Goal: Transaction & Acquisition: Download file/media

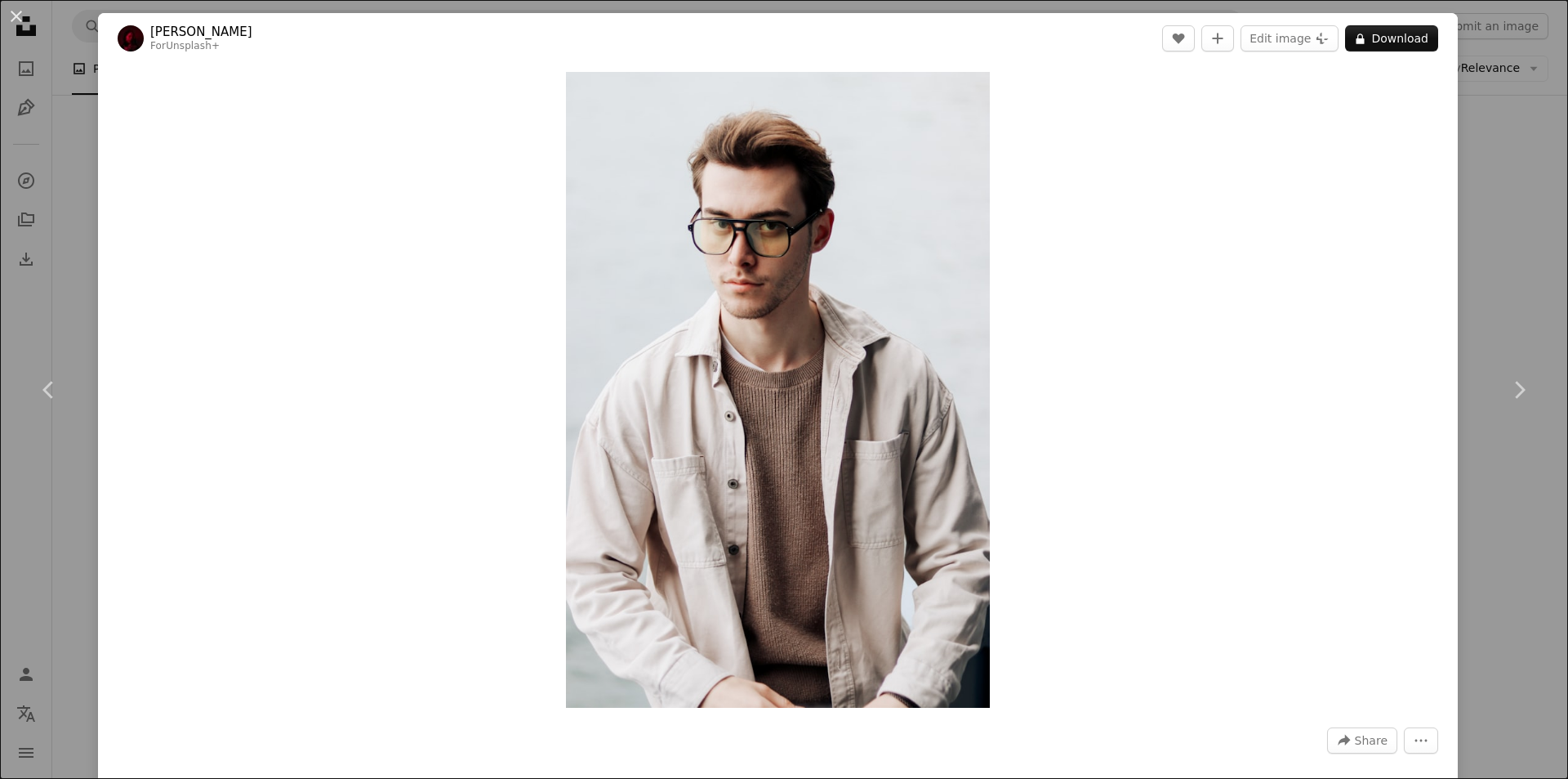
scroll to position [326, 0]
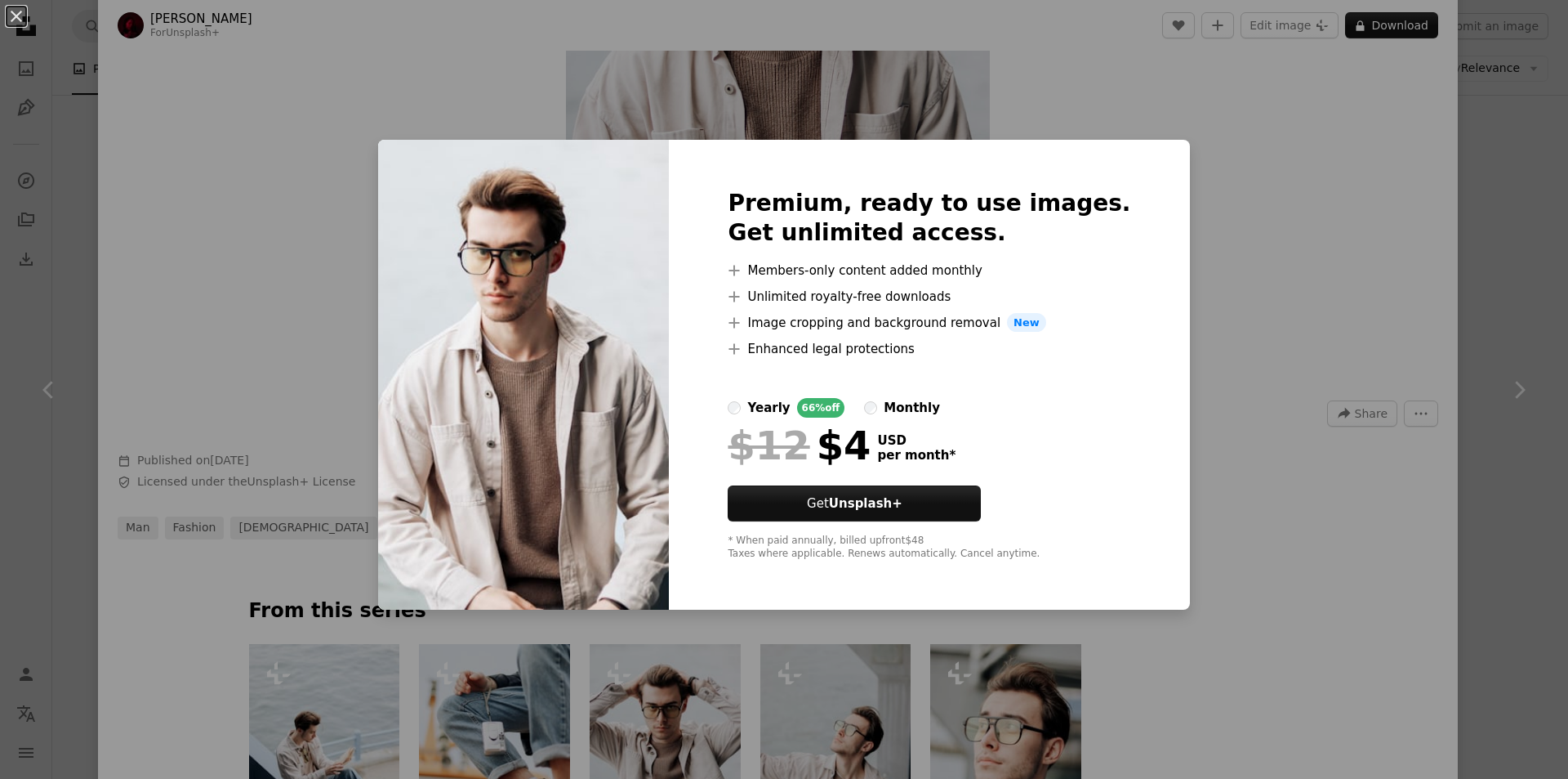
click at [1242, 259] on div "An X shape Premium, ready to use images. Get unlimited access. A plus sign Memb…" at bounding box center [784, 389] width 1568 height 779
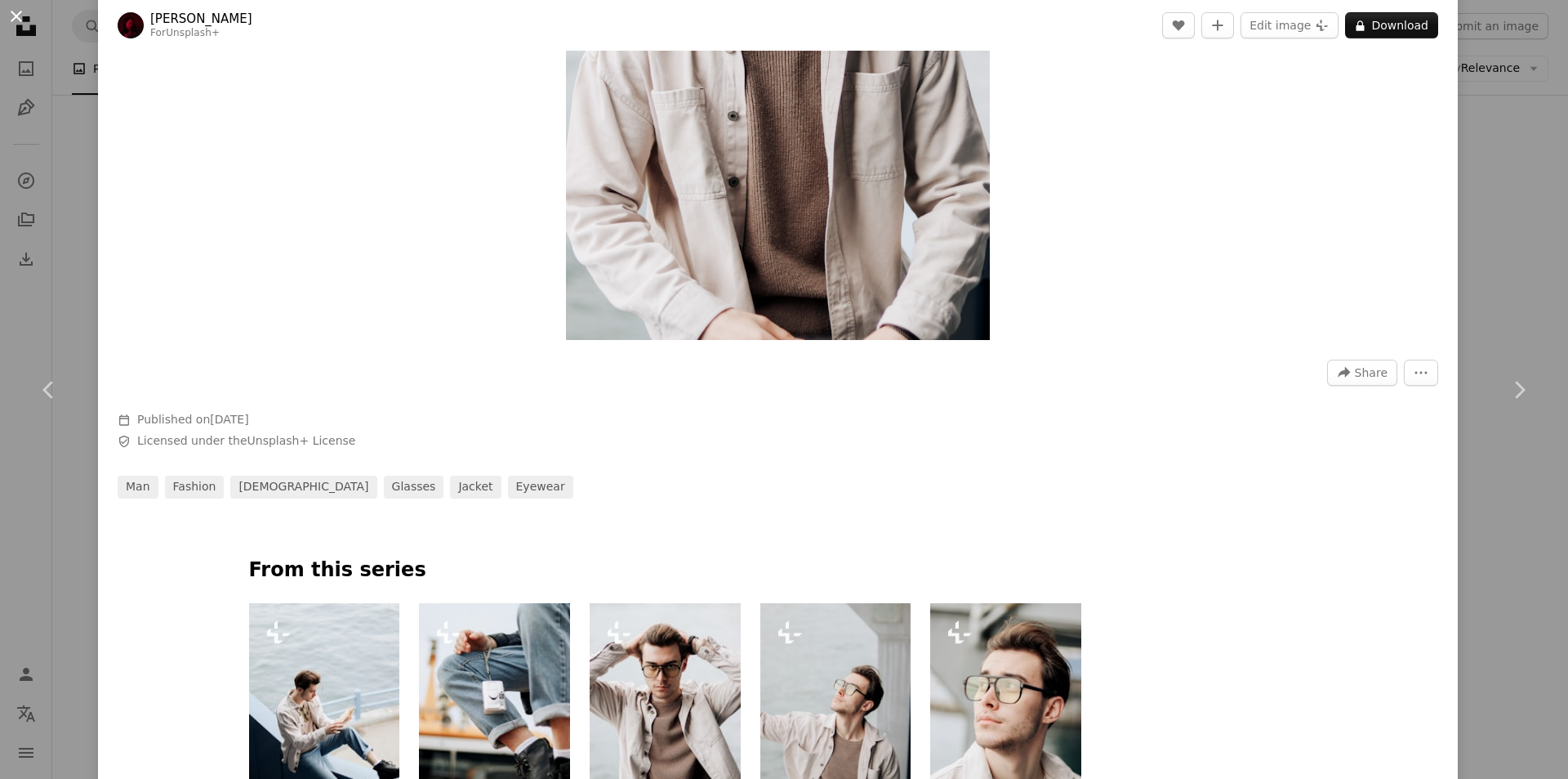
scroll to position [408, 0]
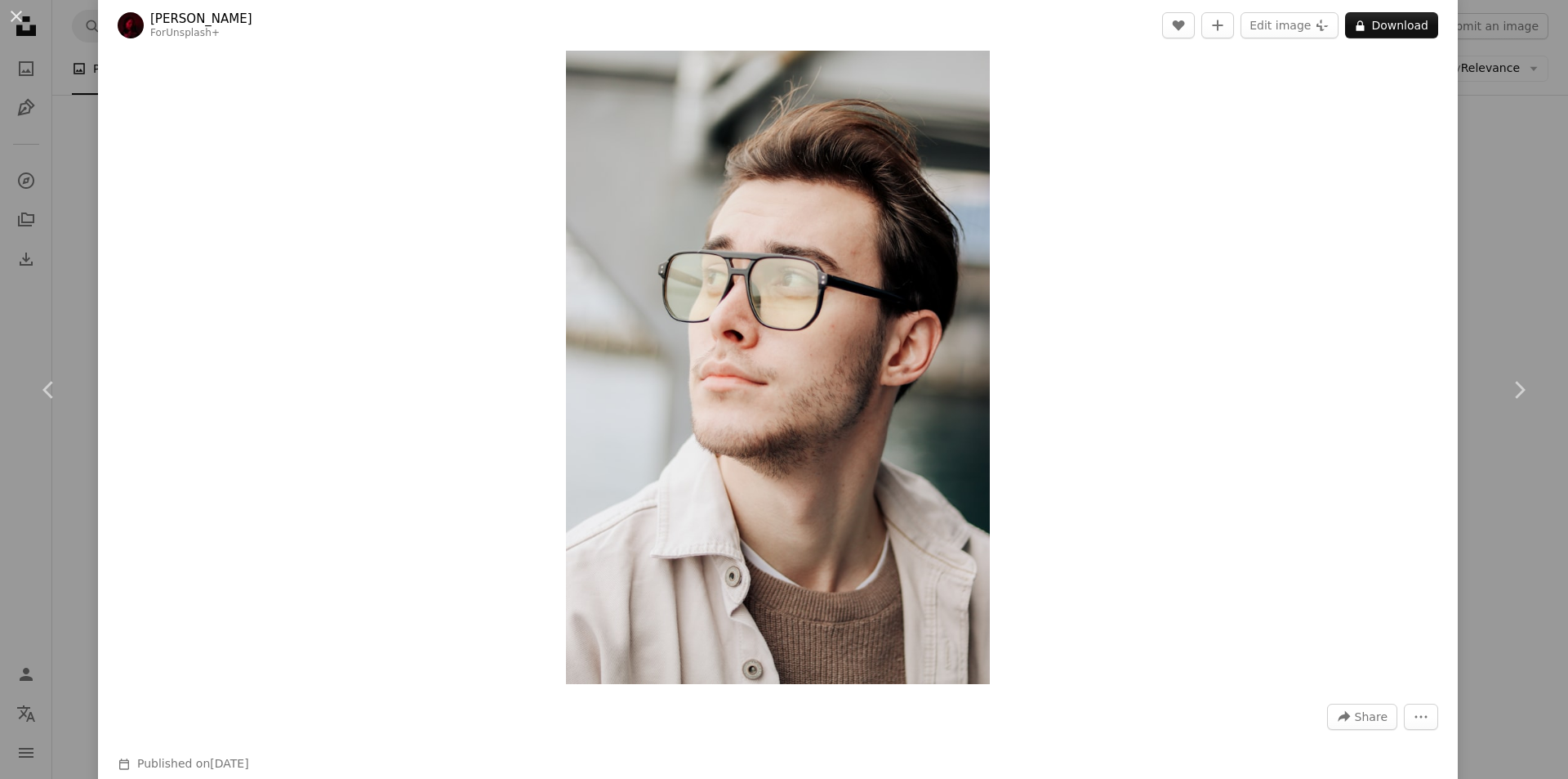
scroll to position [245, 0]
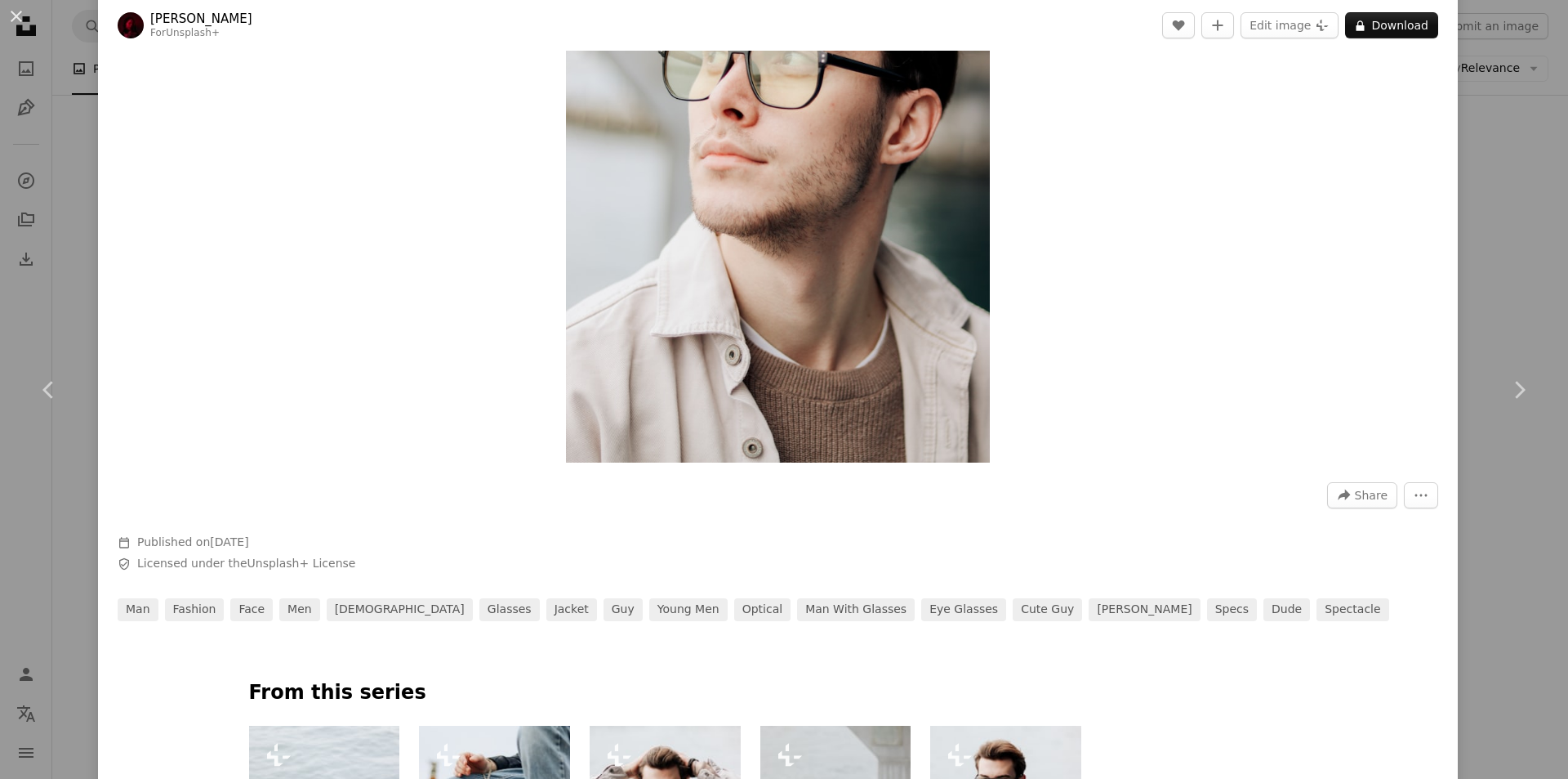
drag, startPoint x: 820, startPoint y: 259, endPoint x: 901, endPoint y: 273, distance: 82.2
click at [1116, 318] on div "Zoom in" at bounding box center [778, 144] width 1360 height 652
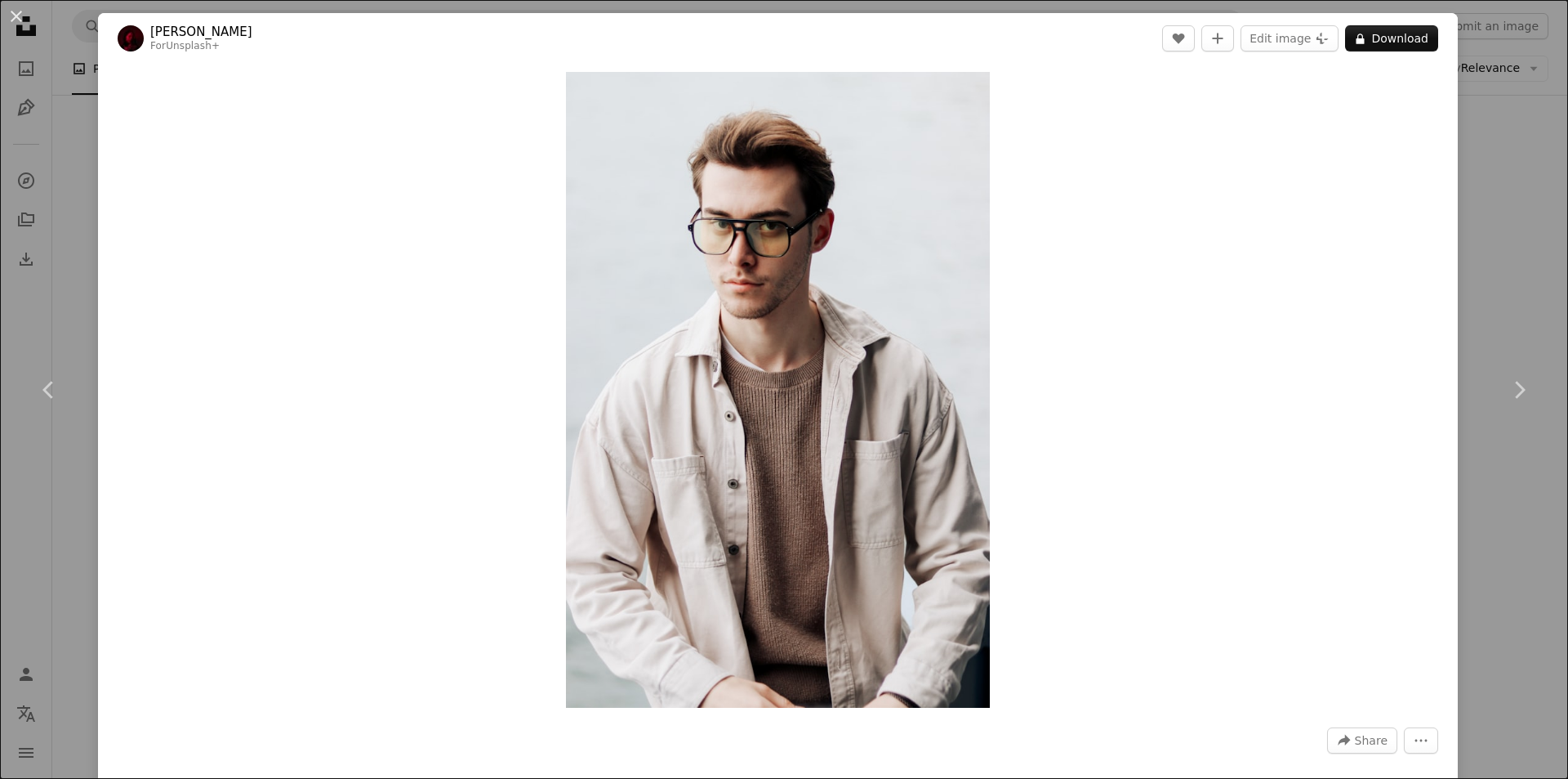
drag, startPoint x: 226, startPoint y: 3, endPoint x: 1306, endPoint y: 223, distance: 1102.2
drag, startPoint x: 1306, startPoint y: 223, endPoint x: 910, endPoint y: 237, distance: 396.2
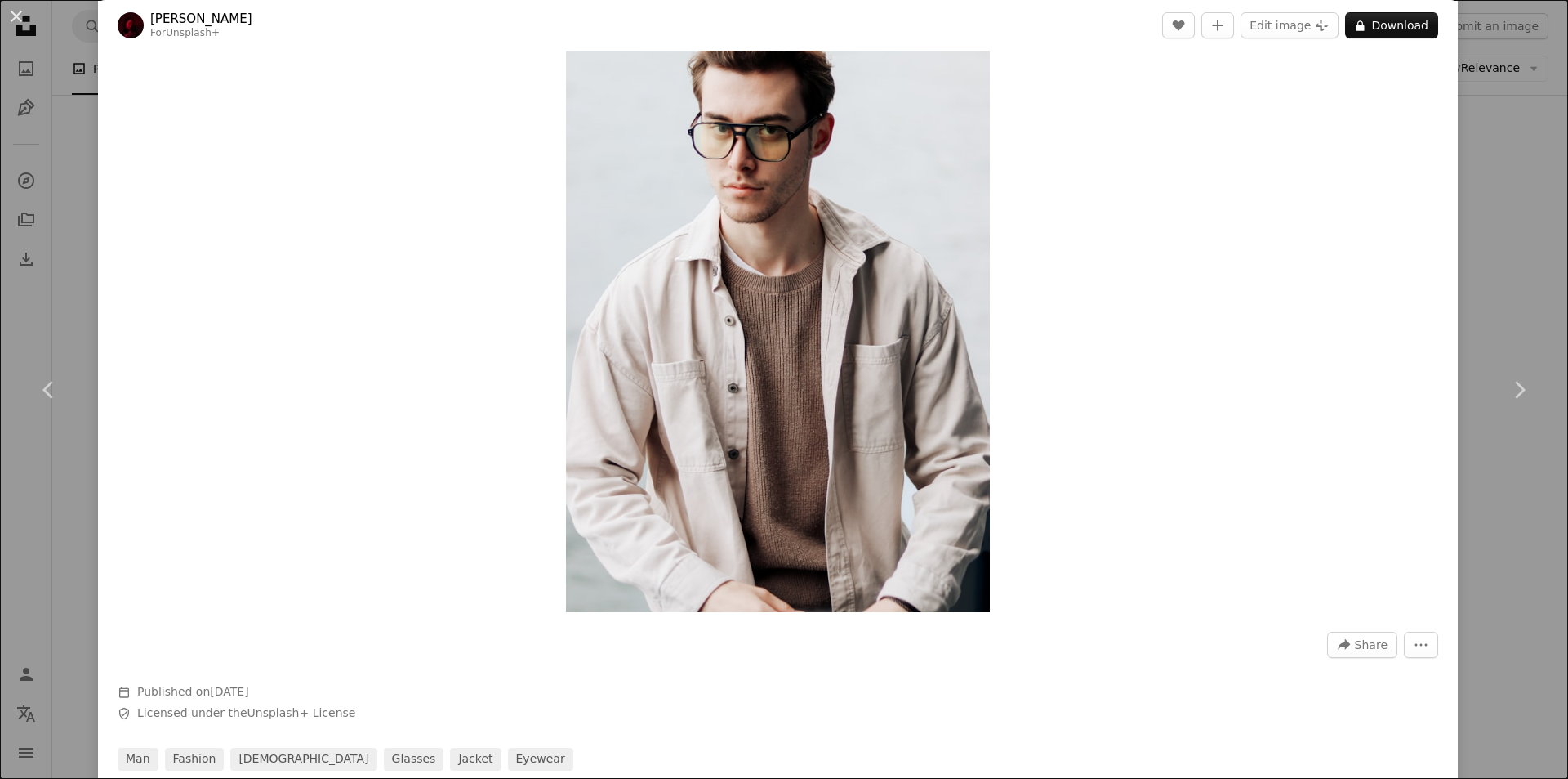
scroll to position [245, 0]
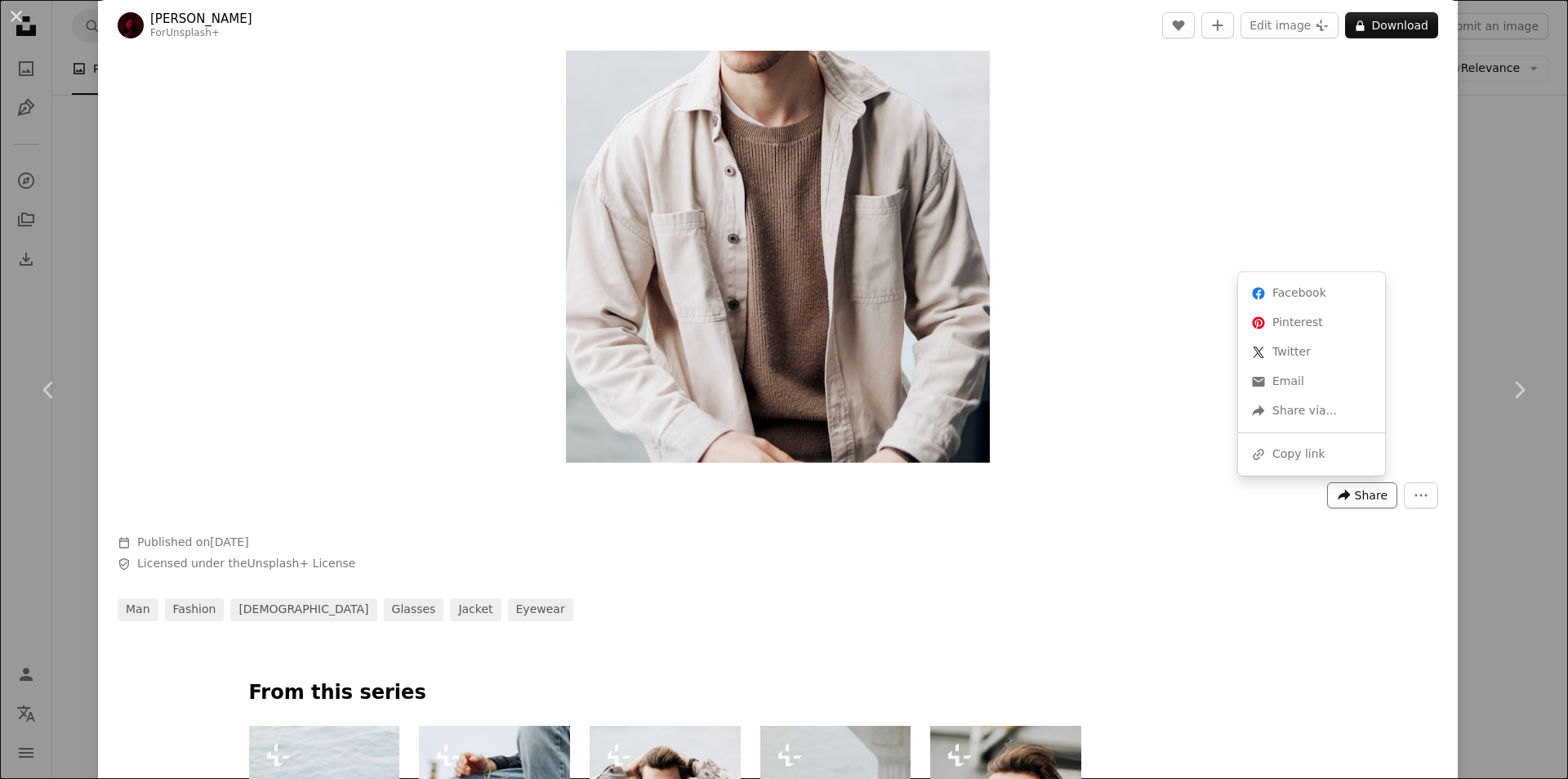
click at [1356, 487] on span "Share" at bounding box center [1372, 495] width 33 height 25
click at [1341, 464] on div "A URL sharing icon (chains) Copy link" at bounding box center [1312, 454] width 134 height 29
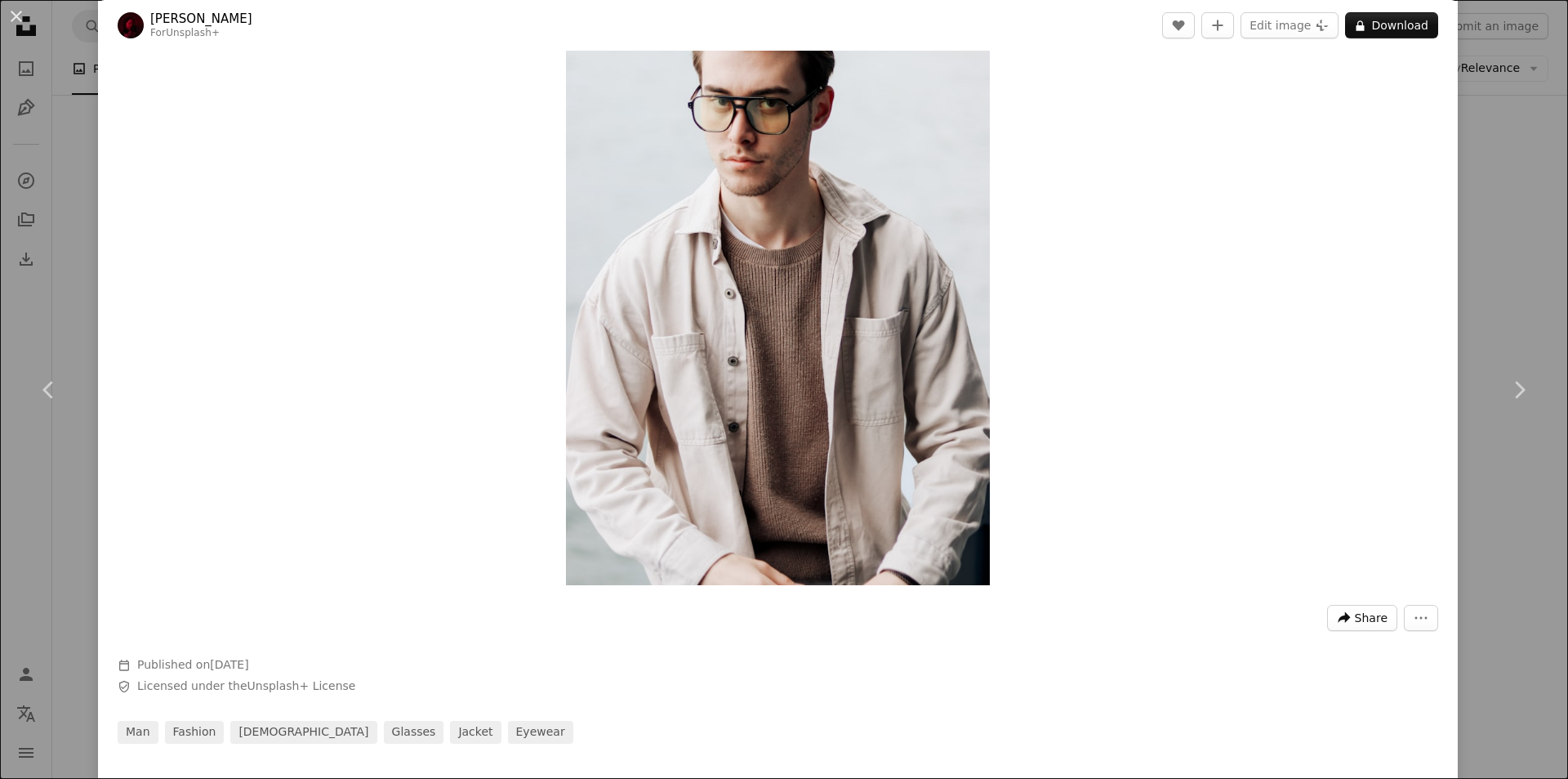
scroll to position [0, 0]
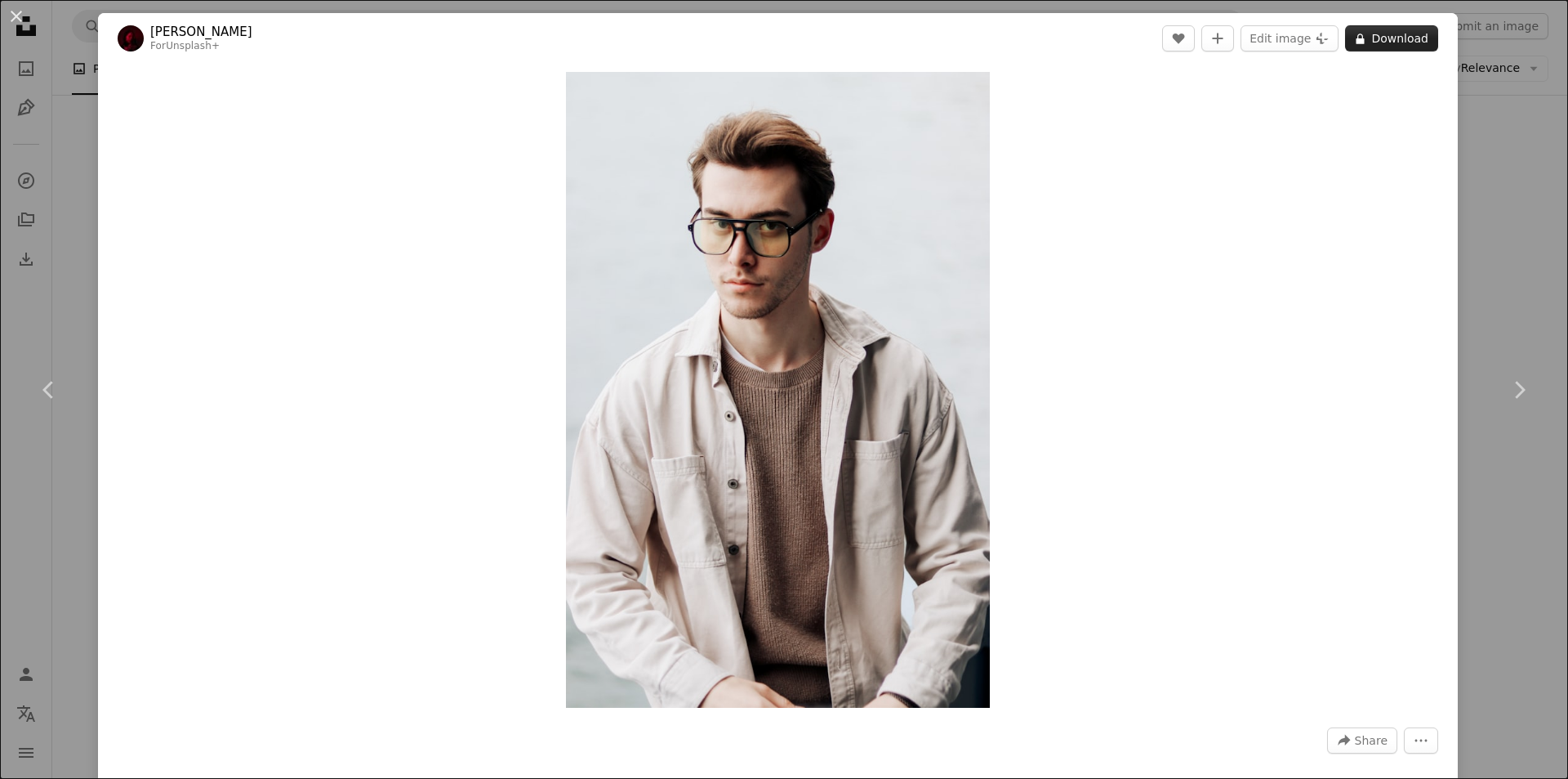
click at [1355, 38] on icon "A lock" at bounding box center [1360, 39] width 12 height 12
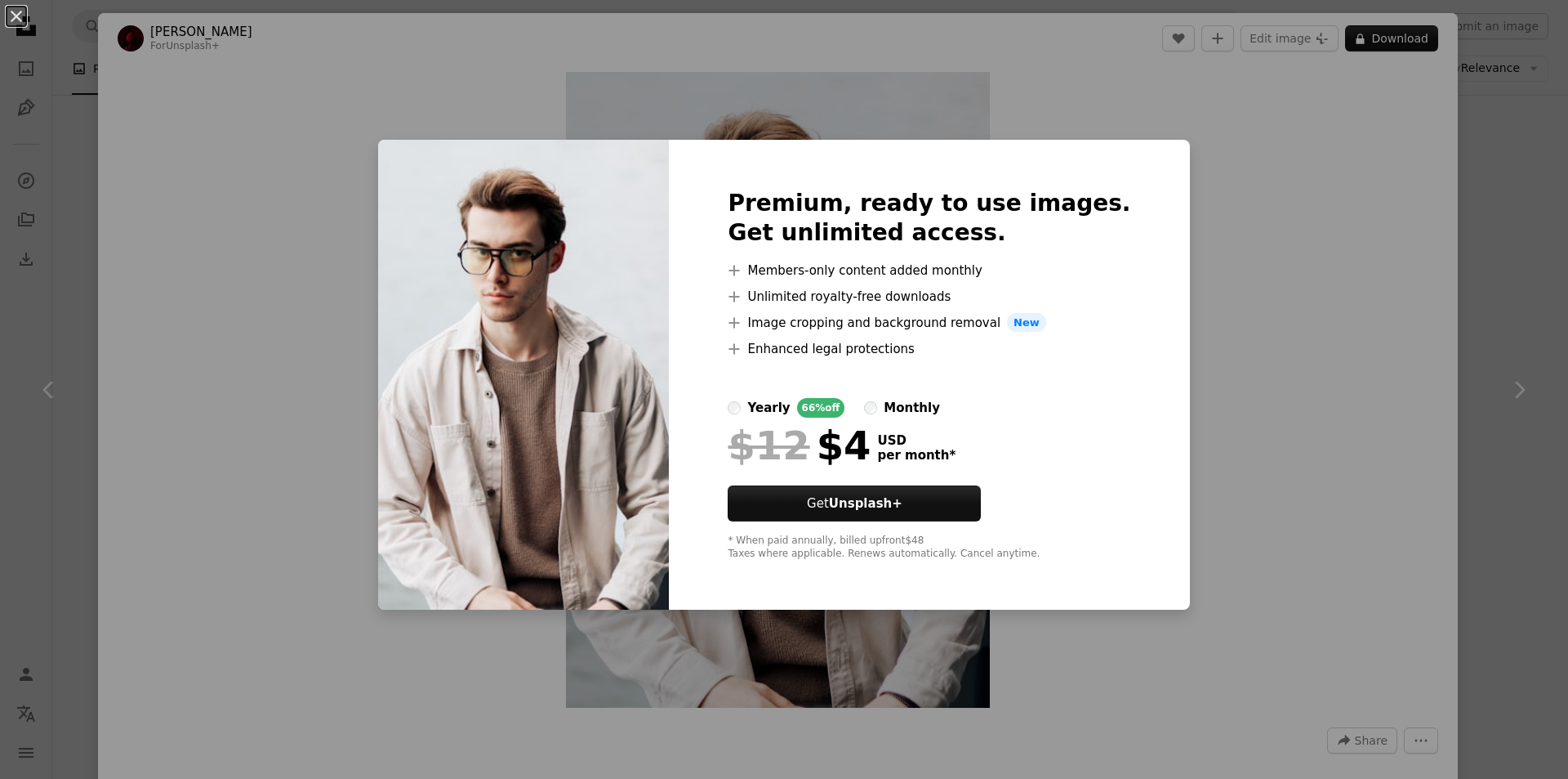
click at [1181, 414] on div "An X shape Premium, ready to use images. Get unlimited access. A plus sign Memb…" at bounding box center [784, 389] width 1568 height 779
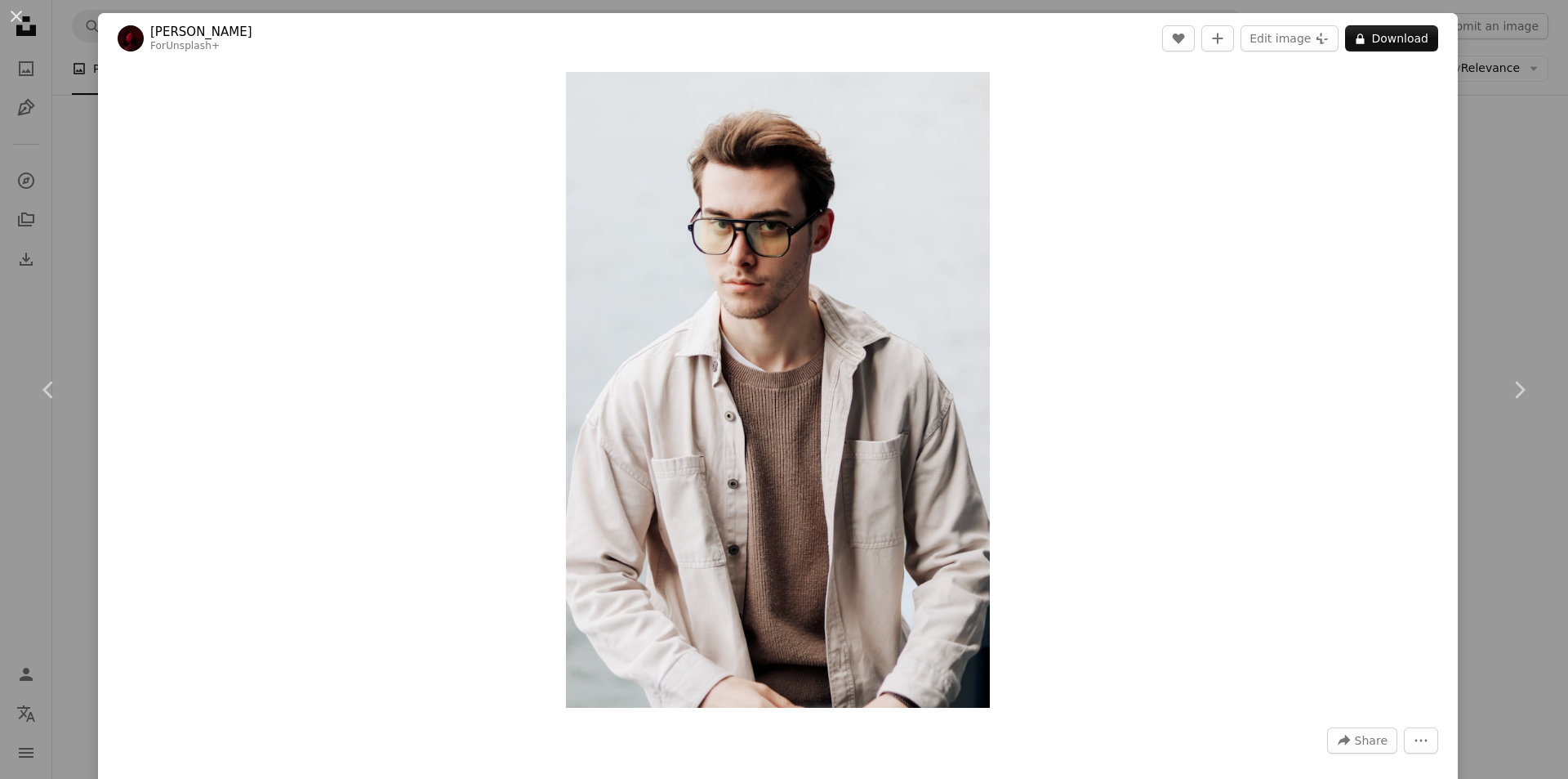
click at [91, 148] on div "An X shape Chevron left Chevron right [PERSON_NAME] For Unsplash+ A heart A plu…" at bounding box center [784, 389] width 1568 height 779
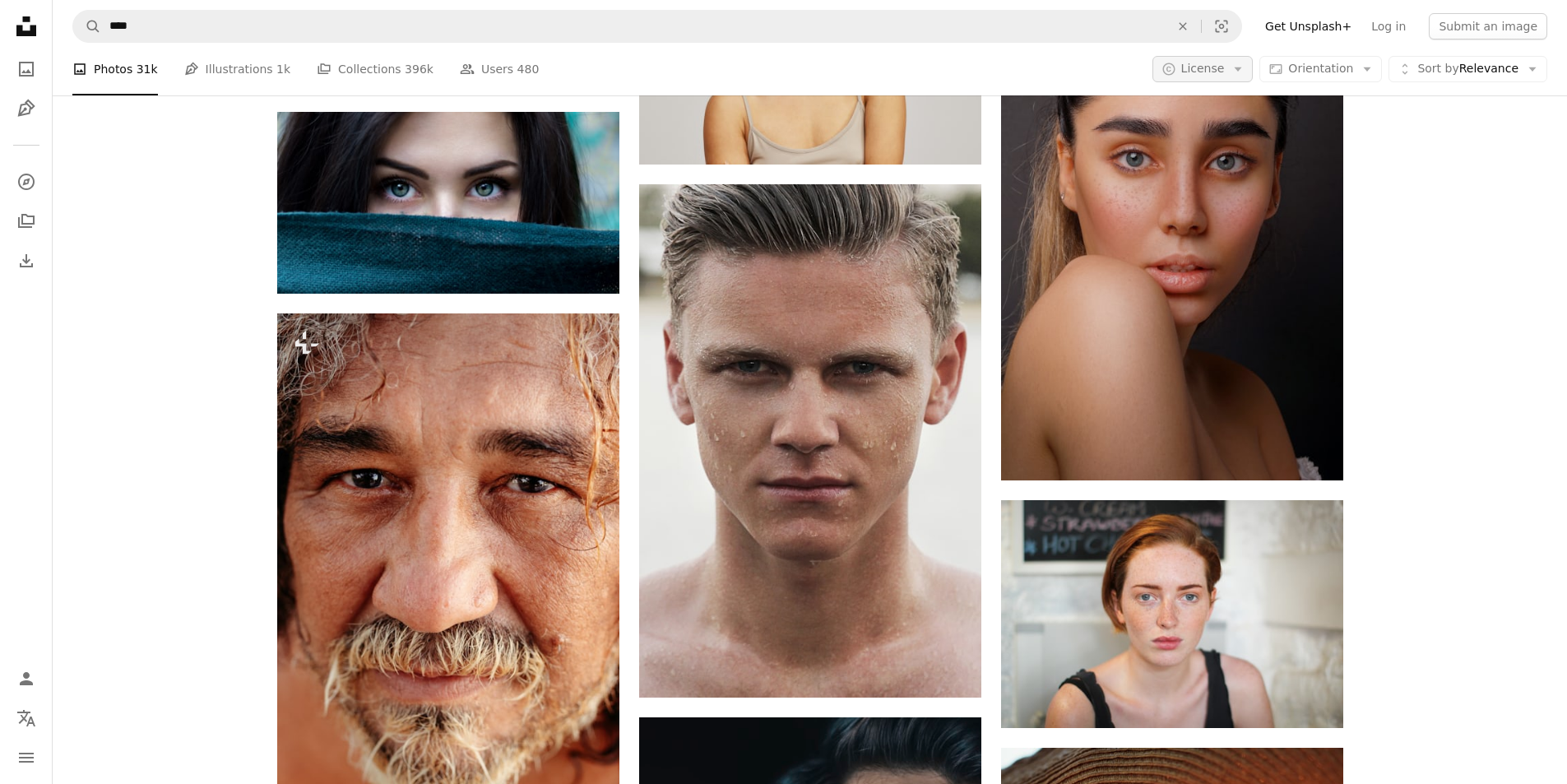
click at [1238, 64] on button "A copyright icon © License Arrow down" at bounding box center [1202, 68] width 101 height 26
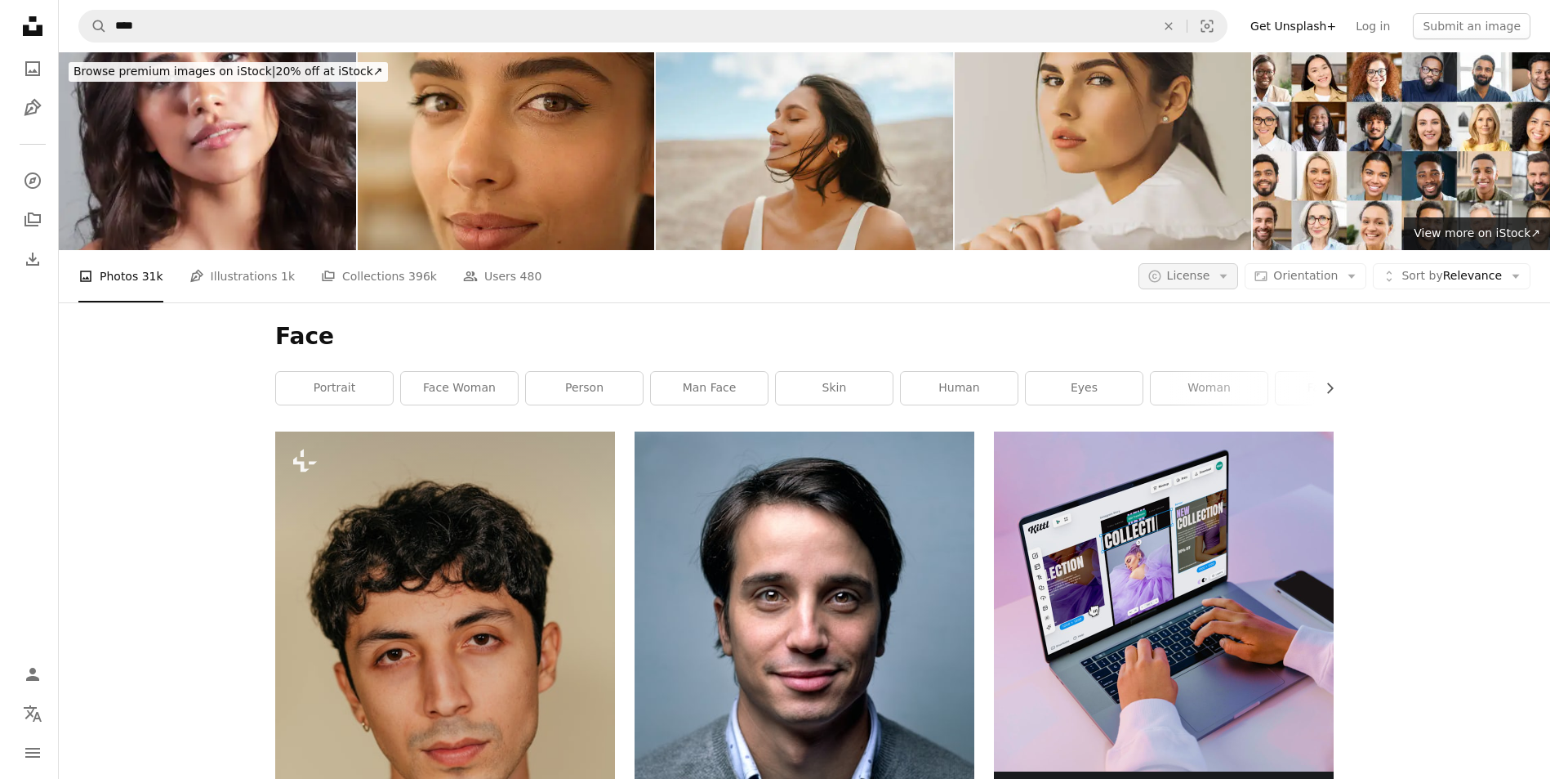
scroll to position [9956, 0]
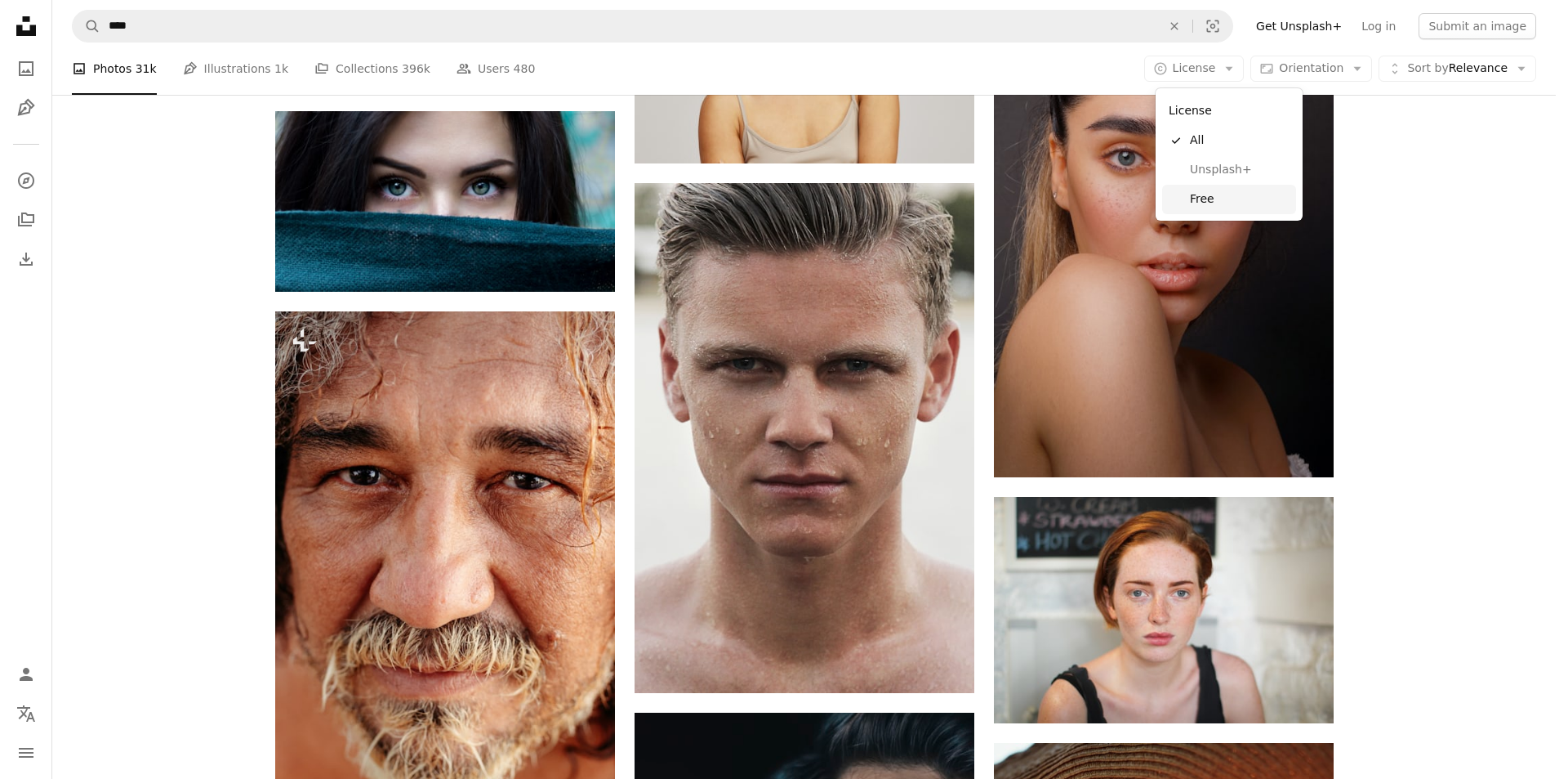
click at [1260, 189] on link "Free" at bounding box center [1230, 200] width 134 height 29
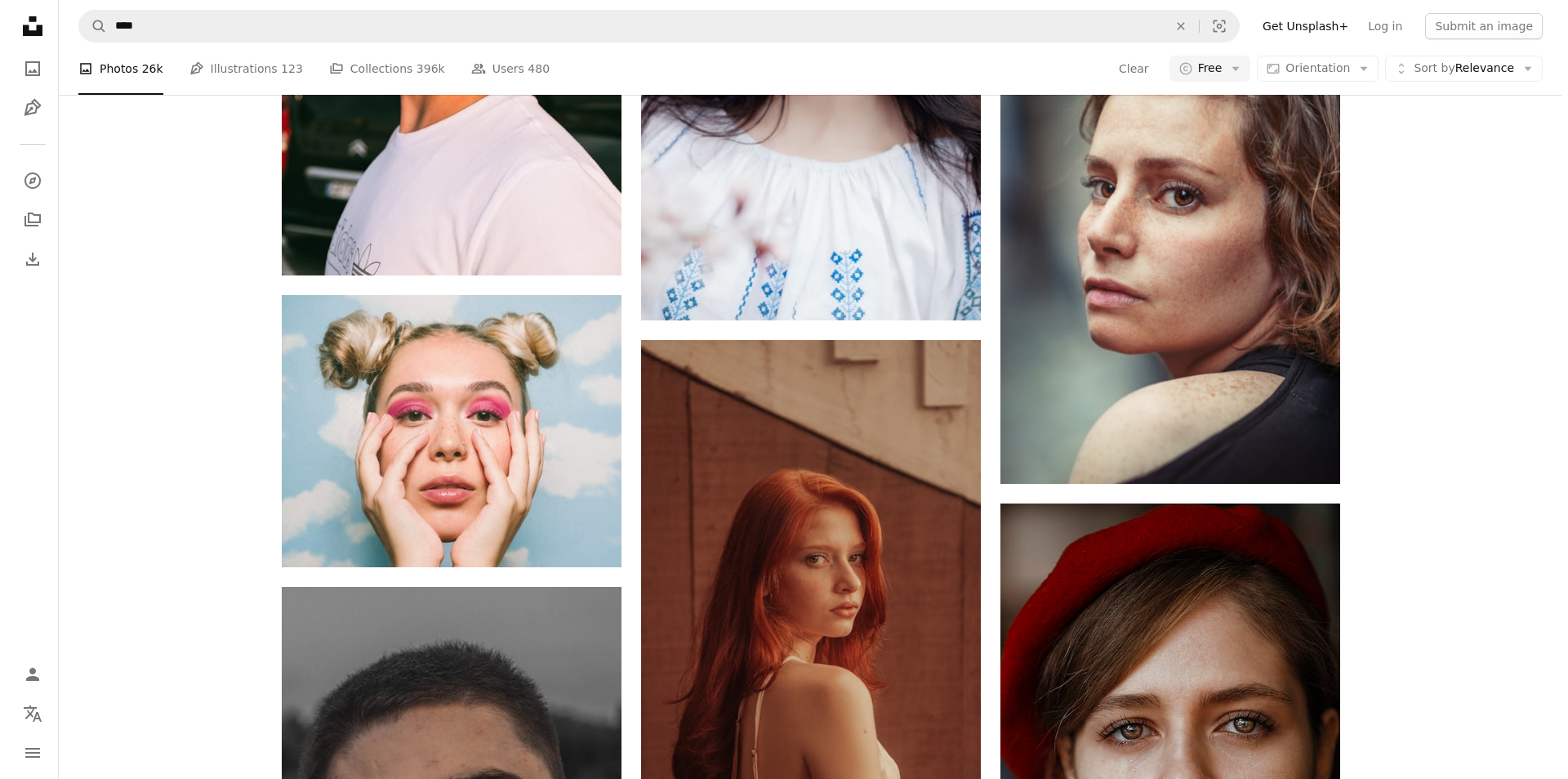
scroll to position [36192, 0]
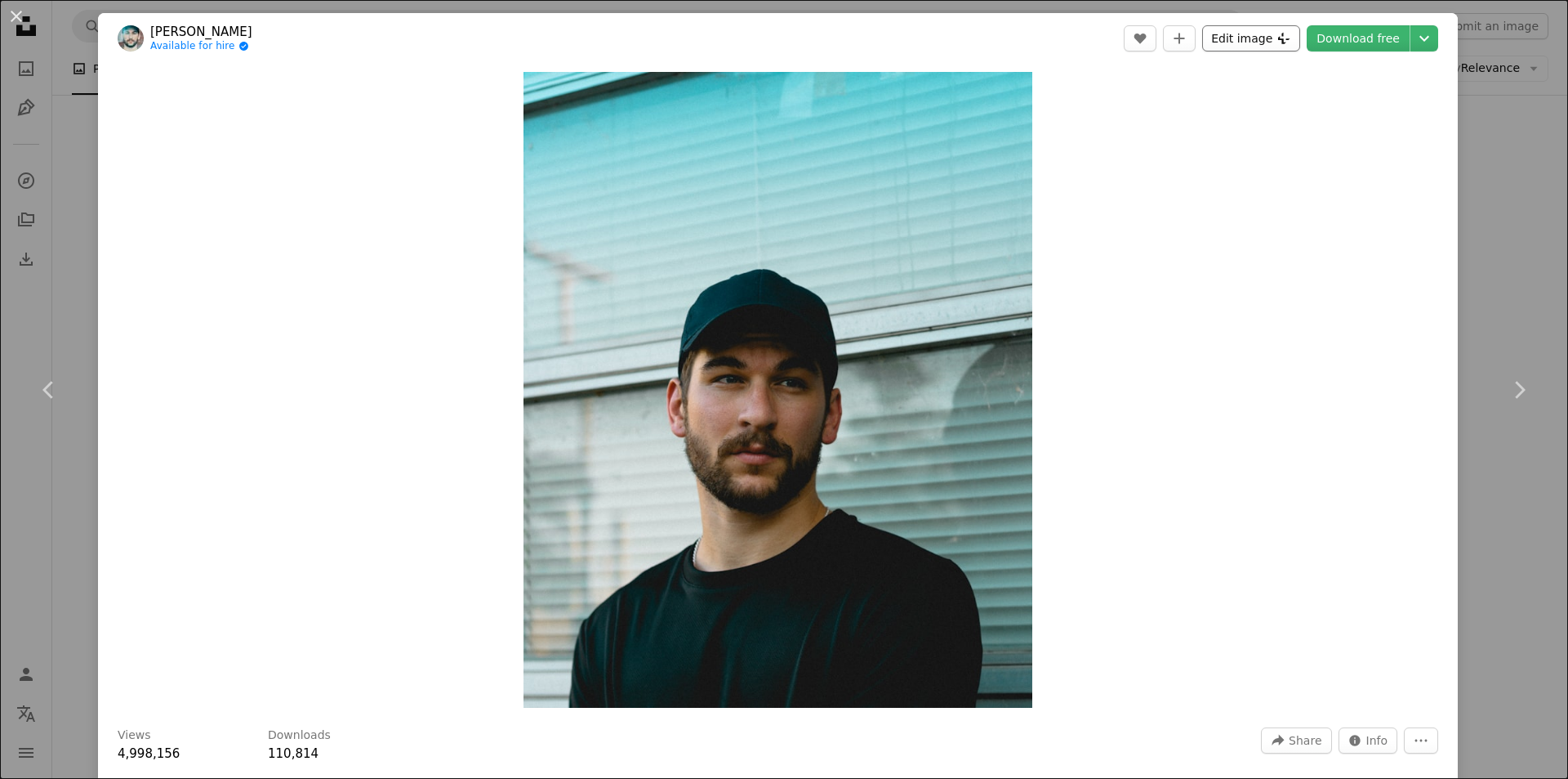
click at [1276, 49] on button "Edit image Plus sign for Unsplash+" at bounding box center [1252, 39] width 98 height 26
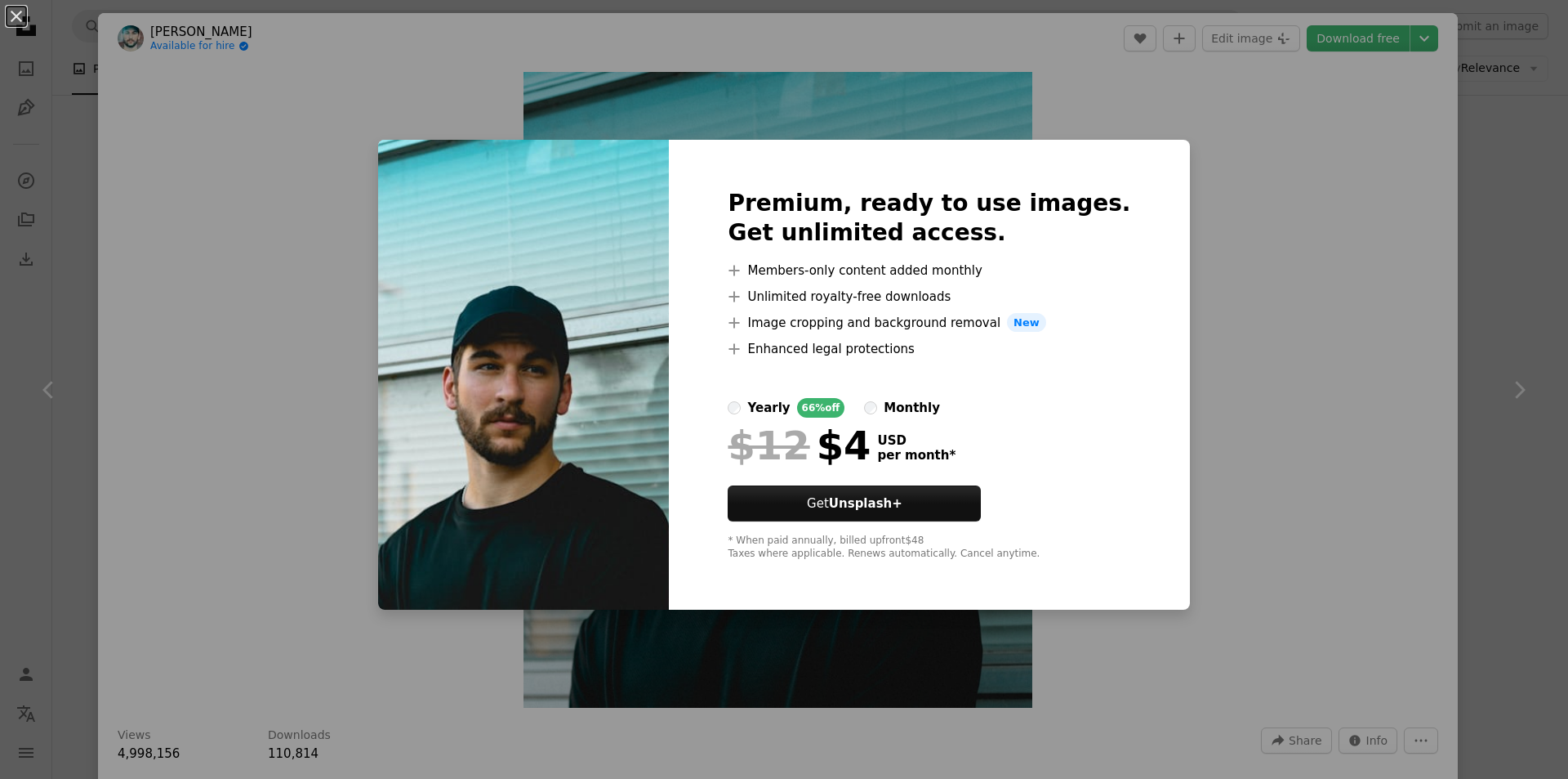
click at [1247, 281] on div "An X shape Premium, ready to use images. Get unlimited access. A plus sign Memb…" at bounding box center [784, 389] width 1568 height 779
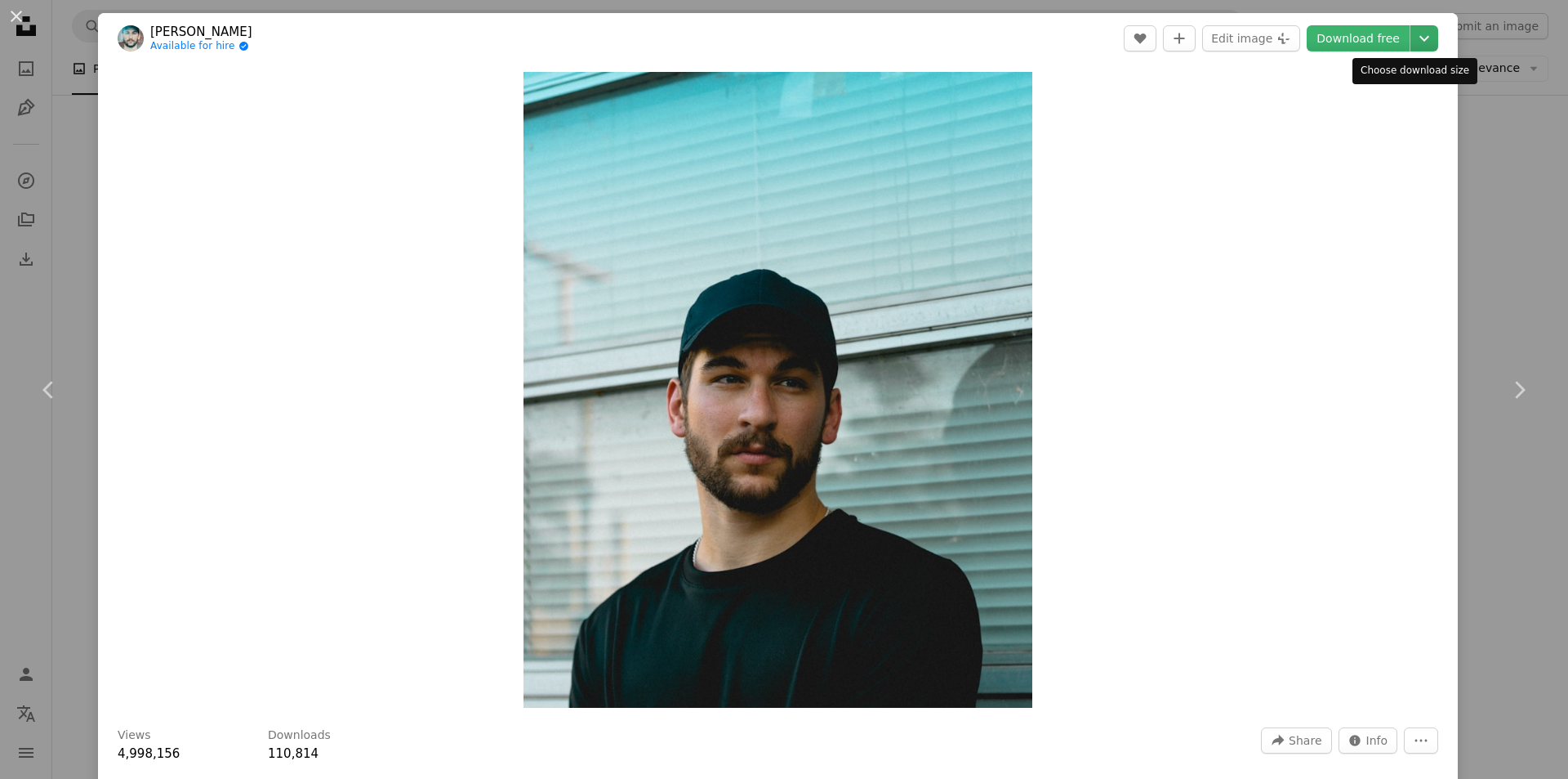
click at [1415, 27] on button "Chevron down" at bounding box center [1425, 39] width 28 height 26
click at [1326, 362] on dialog "An X shape Chevron left Chevron right [PERSON_NAME] Available for hire A checkm…" at bounding box center [784, 389] width 1568 height 779
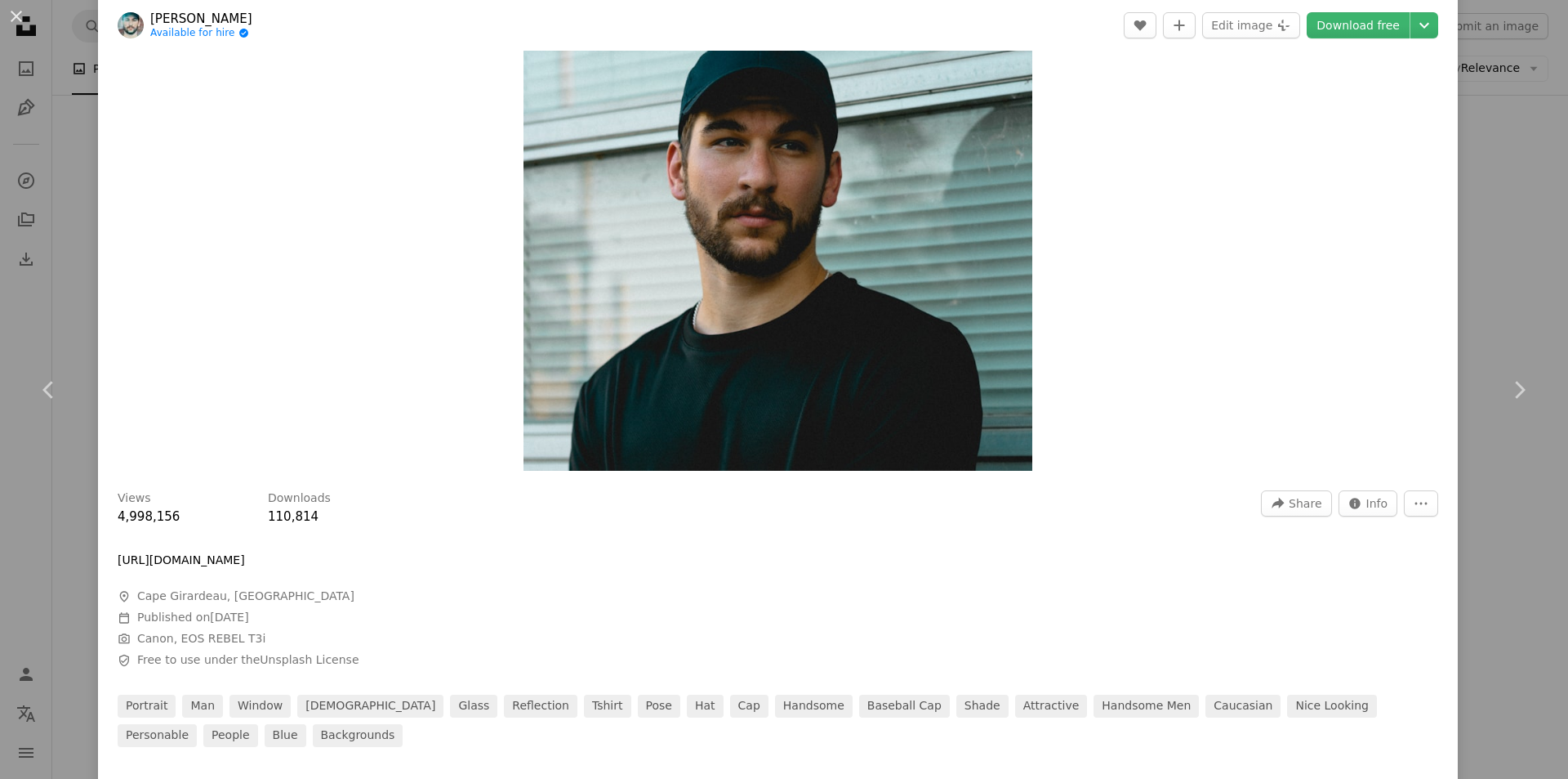
scroll to position [245, 0]
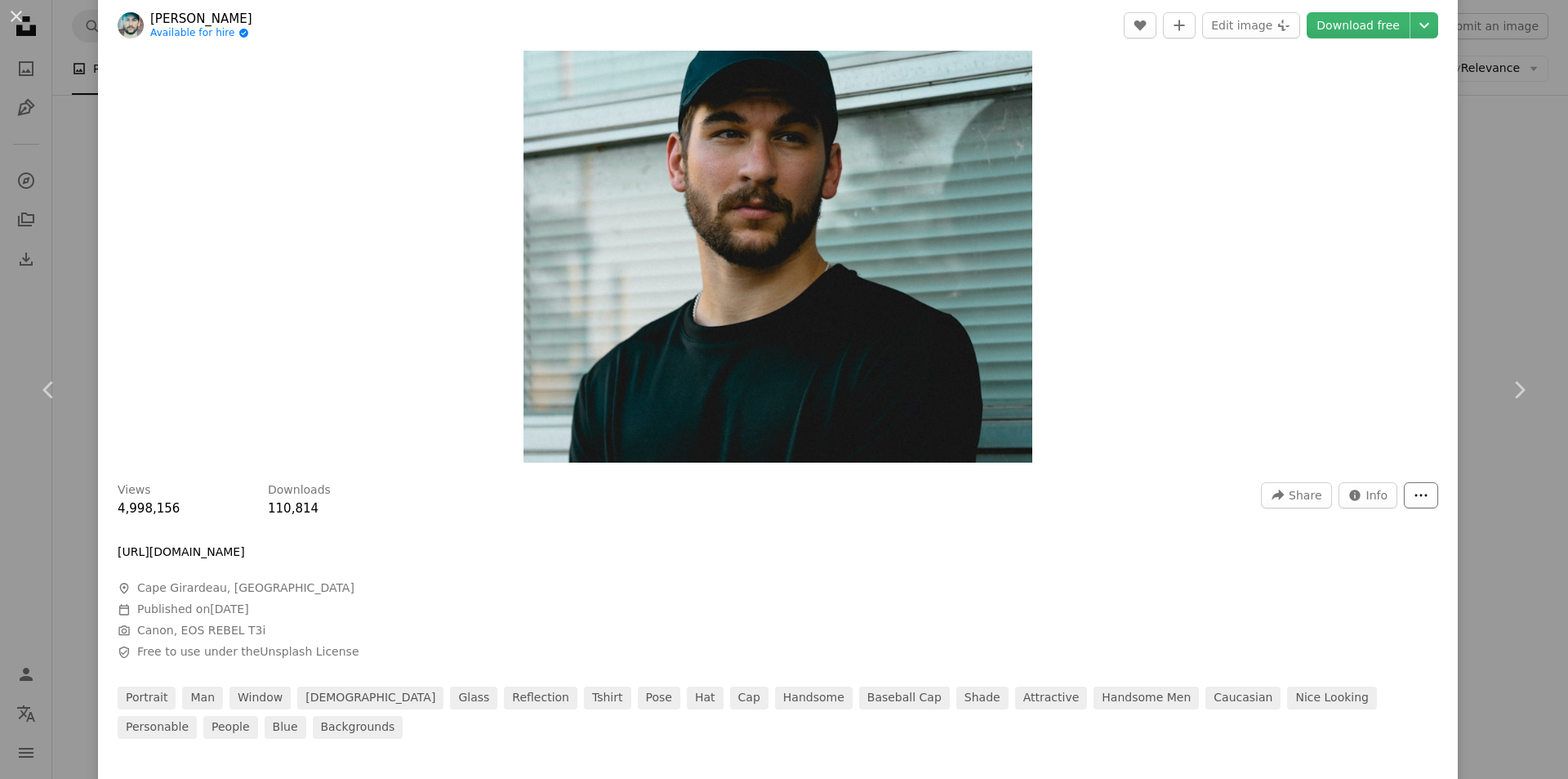
click at [1404, 494] on button "More Actions" at bounding box center [1421, 495] width 34 height 26
click at [1115, 467] on dialog "An X shape Chevron left Chevron right [PERSON_NAME] Available for hire A checkm…" at bounding box center [784, 389] width 1568 height 779
click at [1250, 489] on div "Views 4,998,156 Downloads 110,814 A forward-right arrow Share Info icon Info Mo…" at bounding box center [778, 499] width 1321 height 36
click at [1271, 494] on icon "A forward-right arrow" at bounding box center [1278, 495] width 15 height 15
click at [1086, 505] on dialog "An X shape Chevron left Chevron right [PERSON_NAME] Available for hire A checkm…" at bounding box center [784, 389] width 1568 height 779
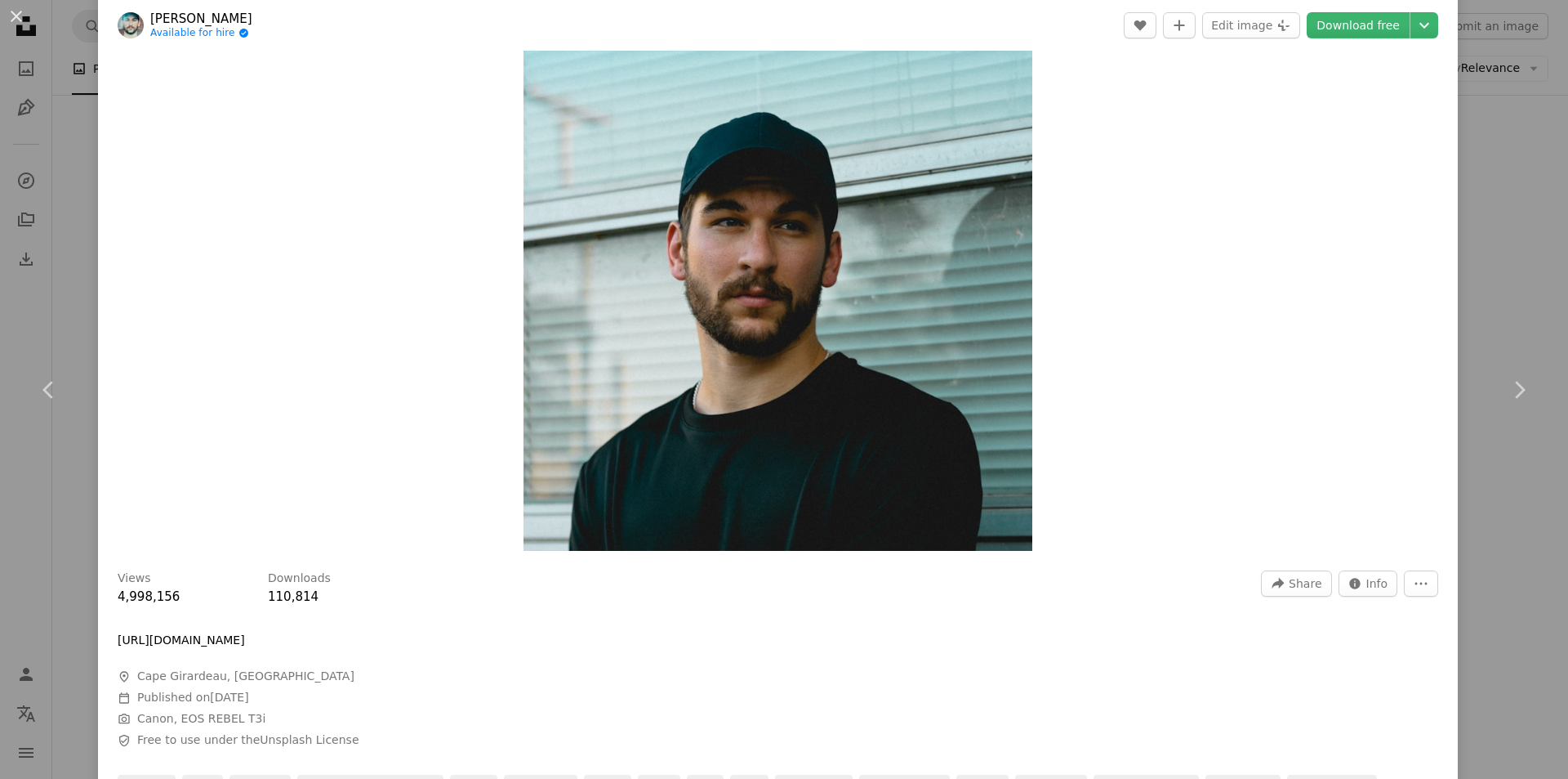
scroll to position [0, 0]
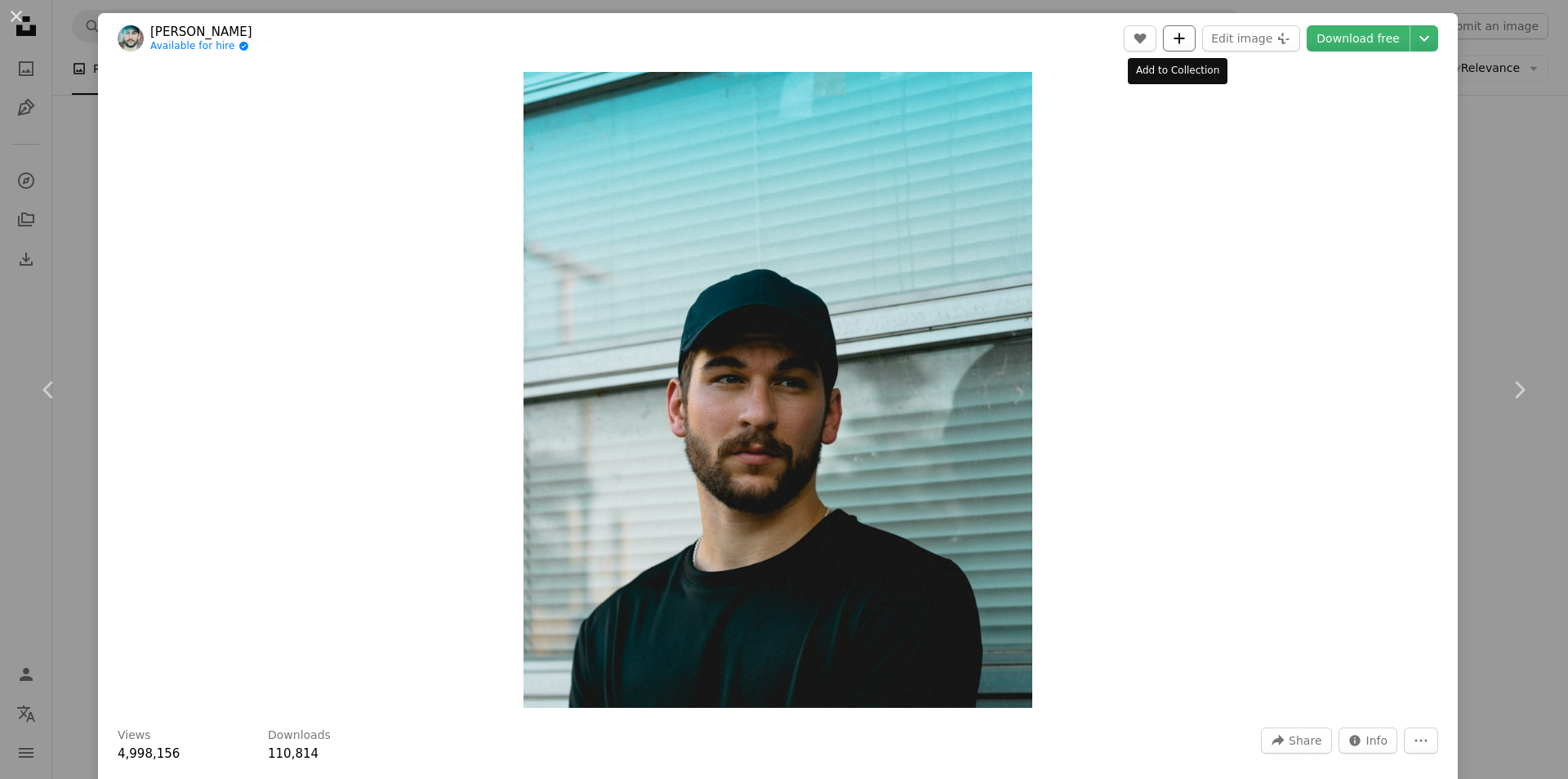
click at [1181, 43] on icon "A plus sign" at bounding box center [1180, 39] width 13 height 13
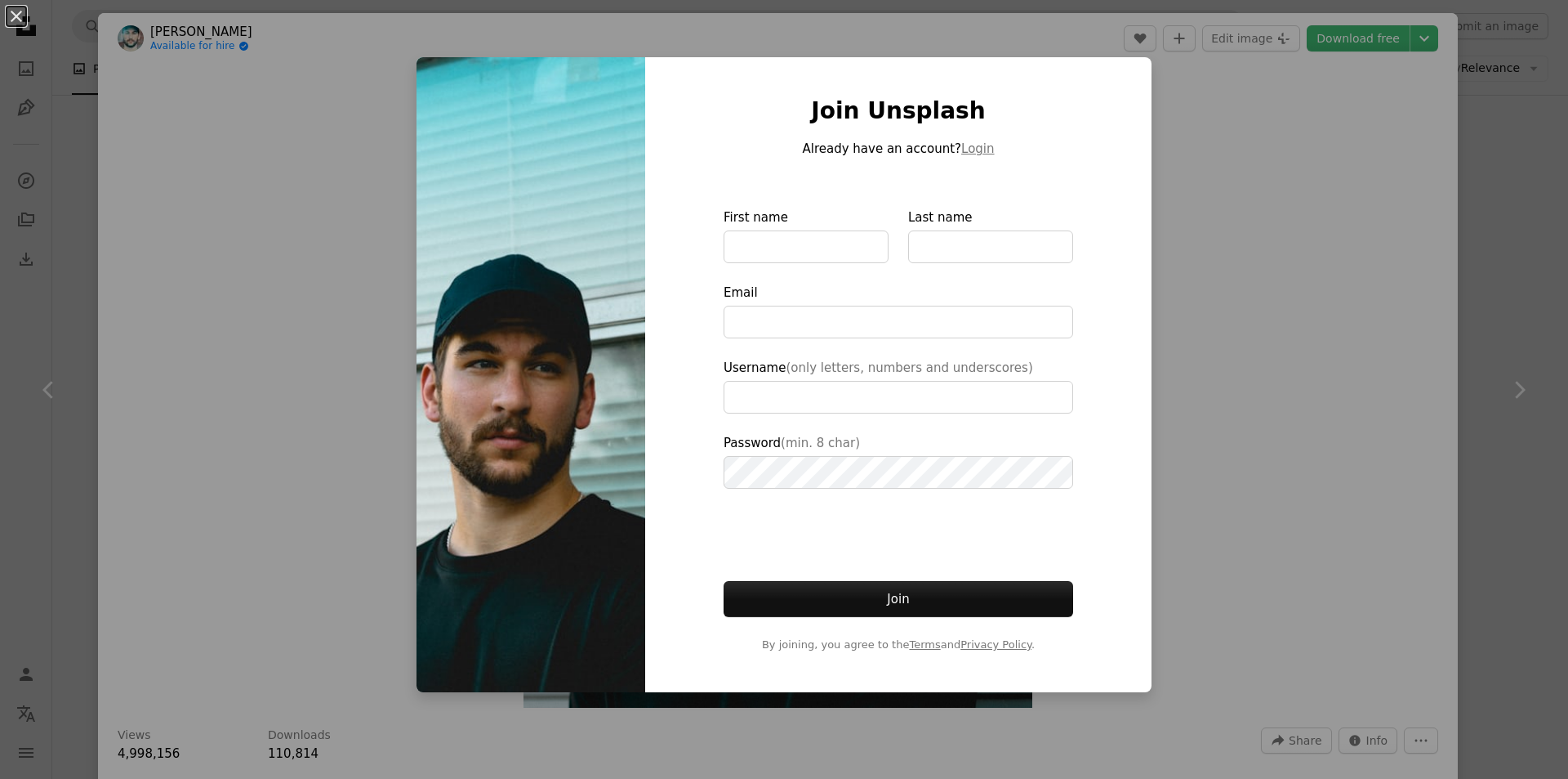
click at [1061, 173] on div at bounding box center [898, 182] width 349 height 49
click at [1182, 154] on div "An X shape Join Unsplash Already have an account? Login First name Last name Em…" at bounding box center [784, 389] width 1568 height 779
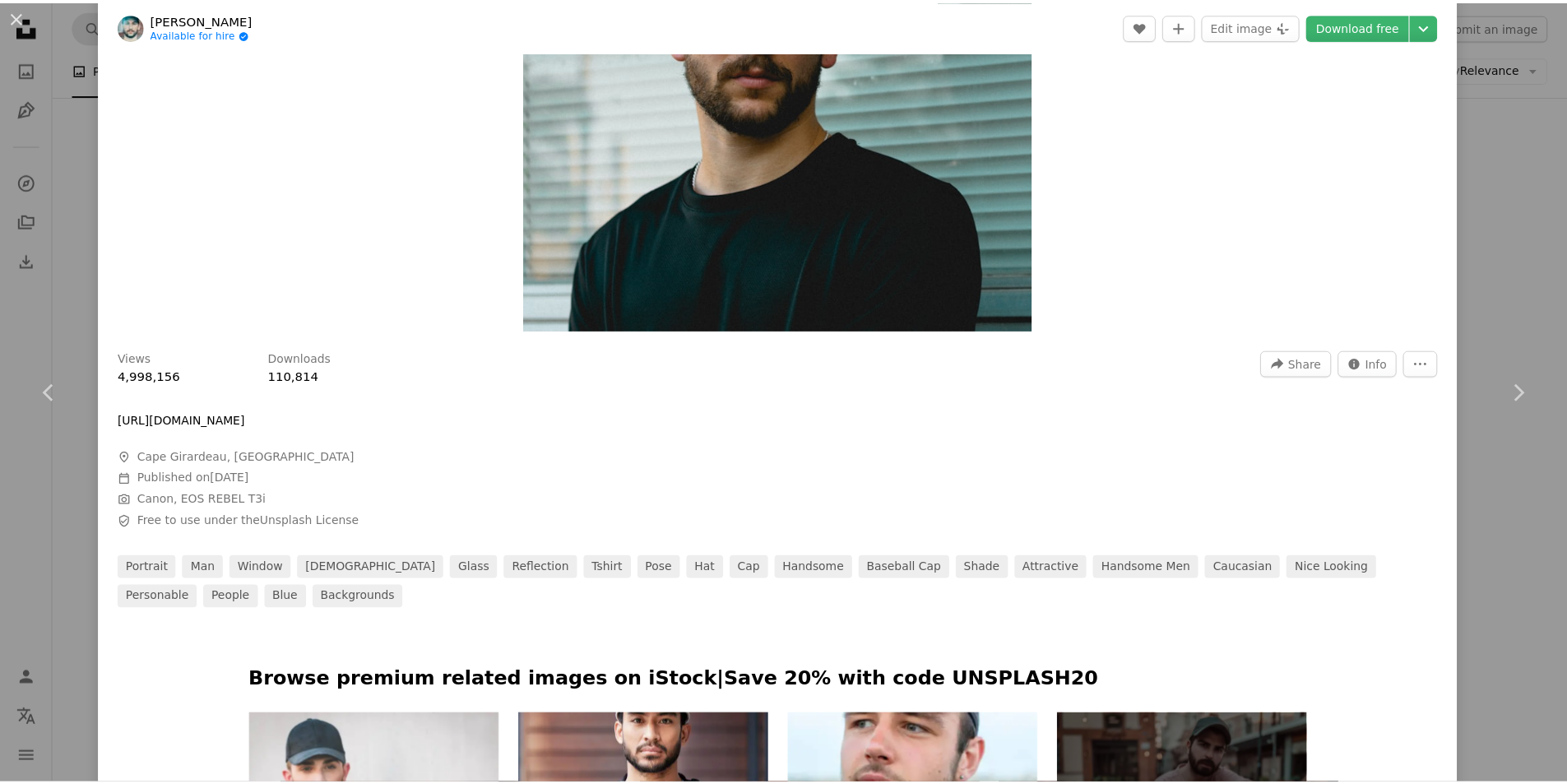
scroll to position [329, 0]
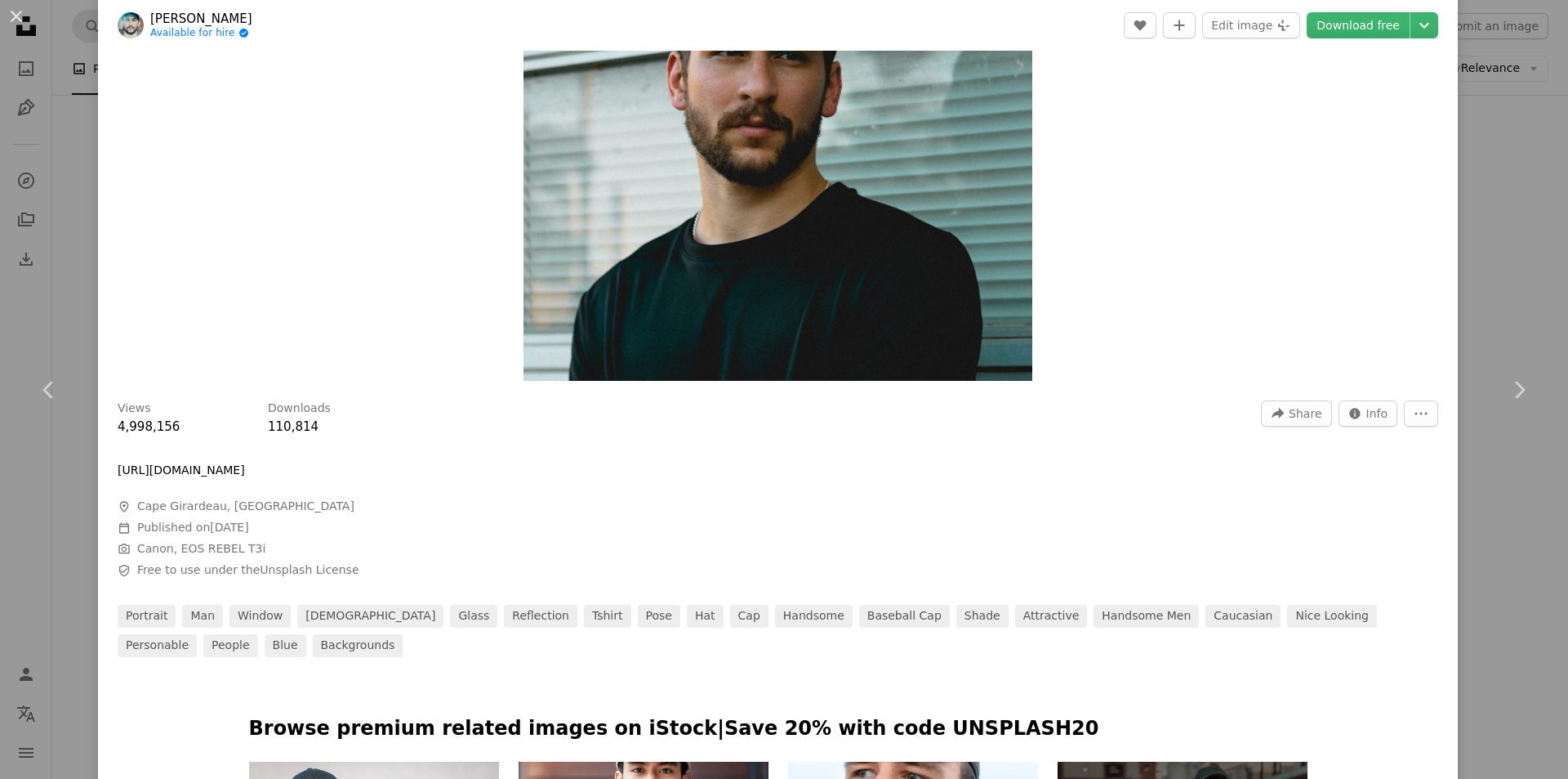
click at [1495, 251] on div "An X shape Chevron left Chevron right [PERSON_NAME] Available for hire A checkm…" at bounding box center [784, 389] width 1568 height 779
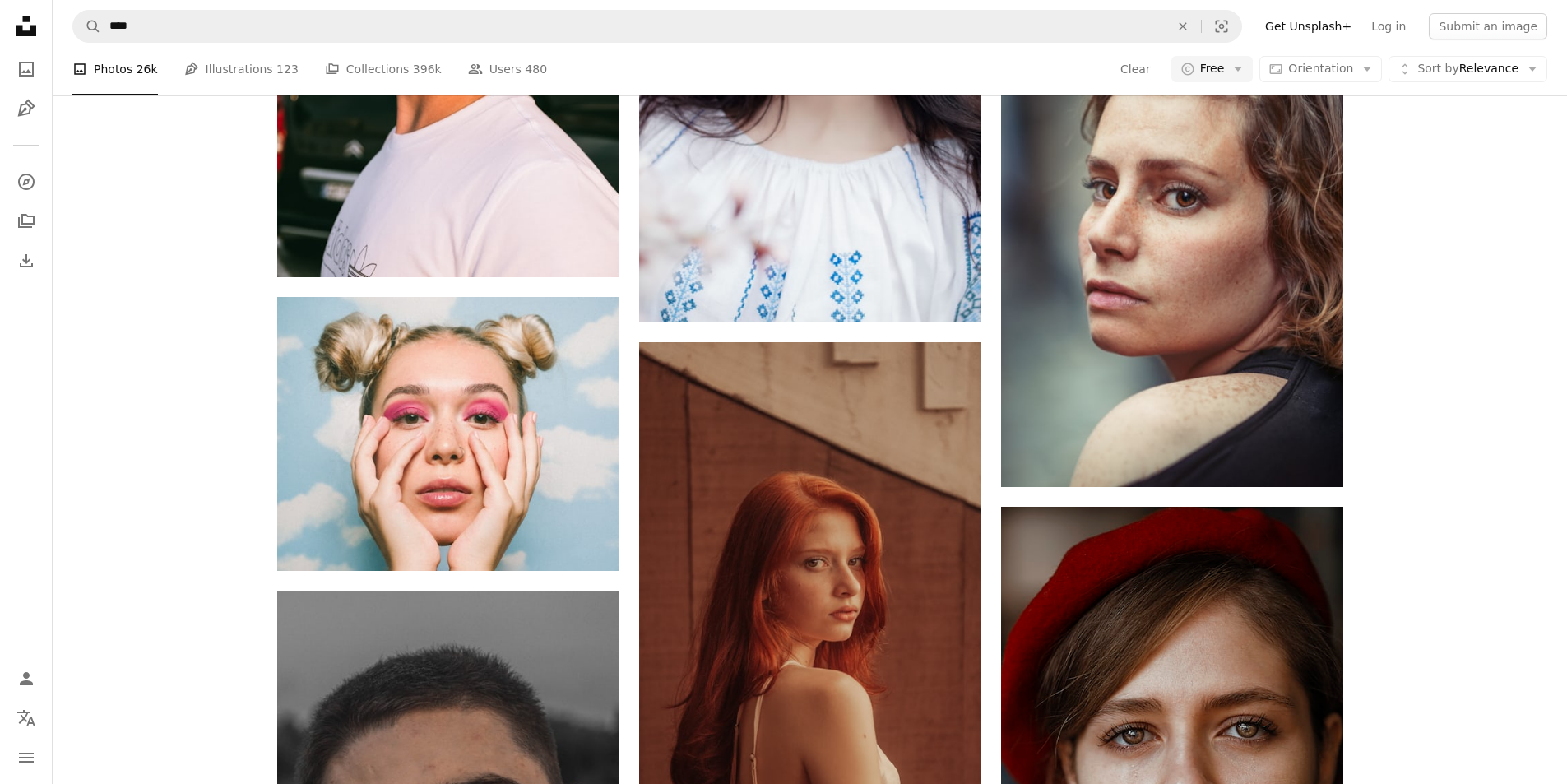
scroll to position [36917, 0]
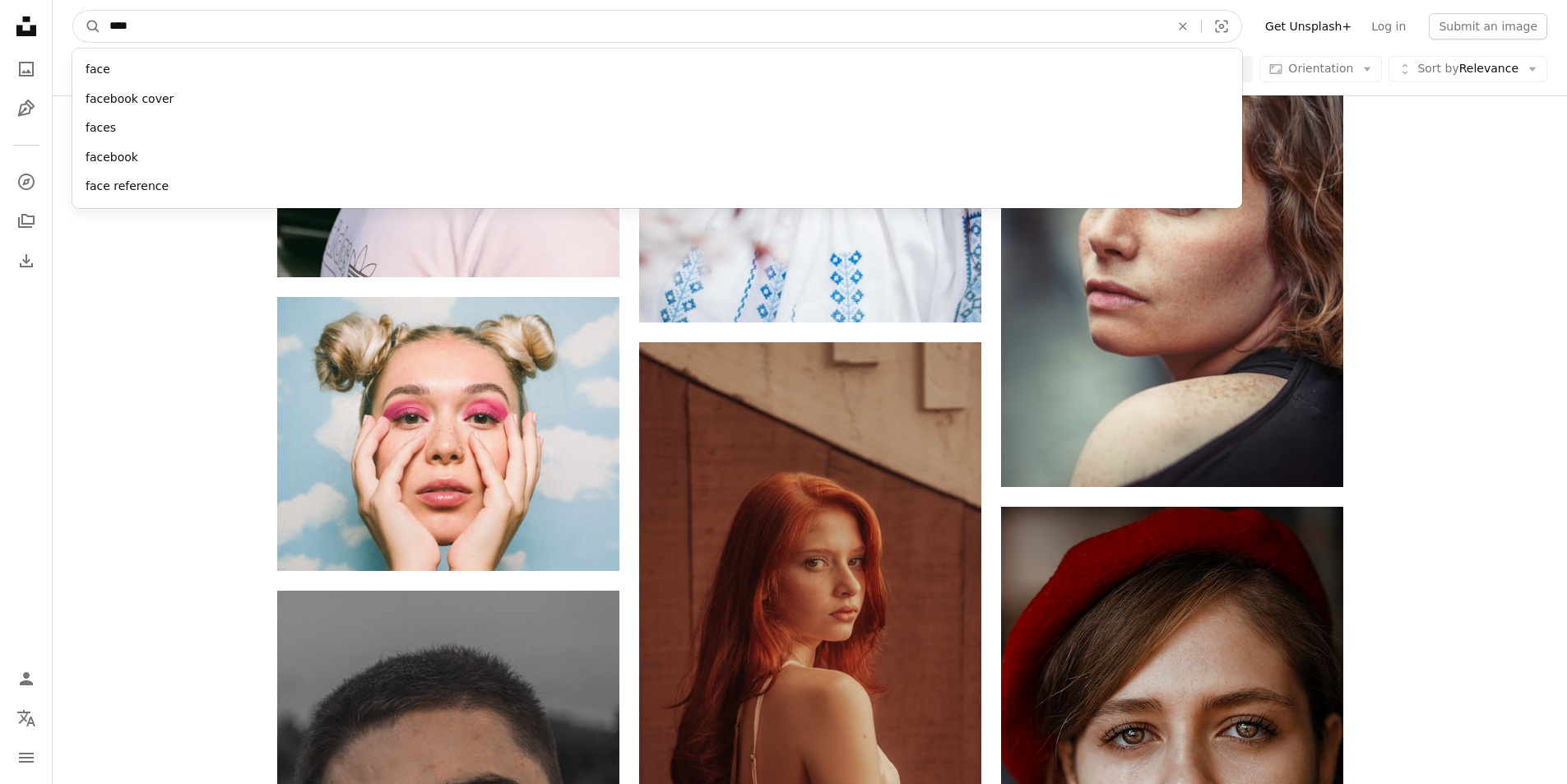
drag, startPoint x: 483, startPoint y: 18, endPoint x: 0, endPoint y: 61, distance: 484.9
type input "**********"
click button "A magnifying glass" at bounding box center [87, 27] width 28 height 31
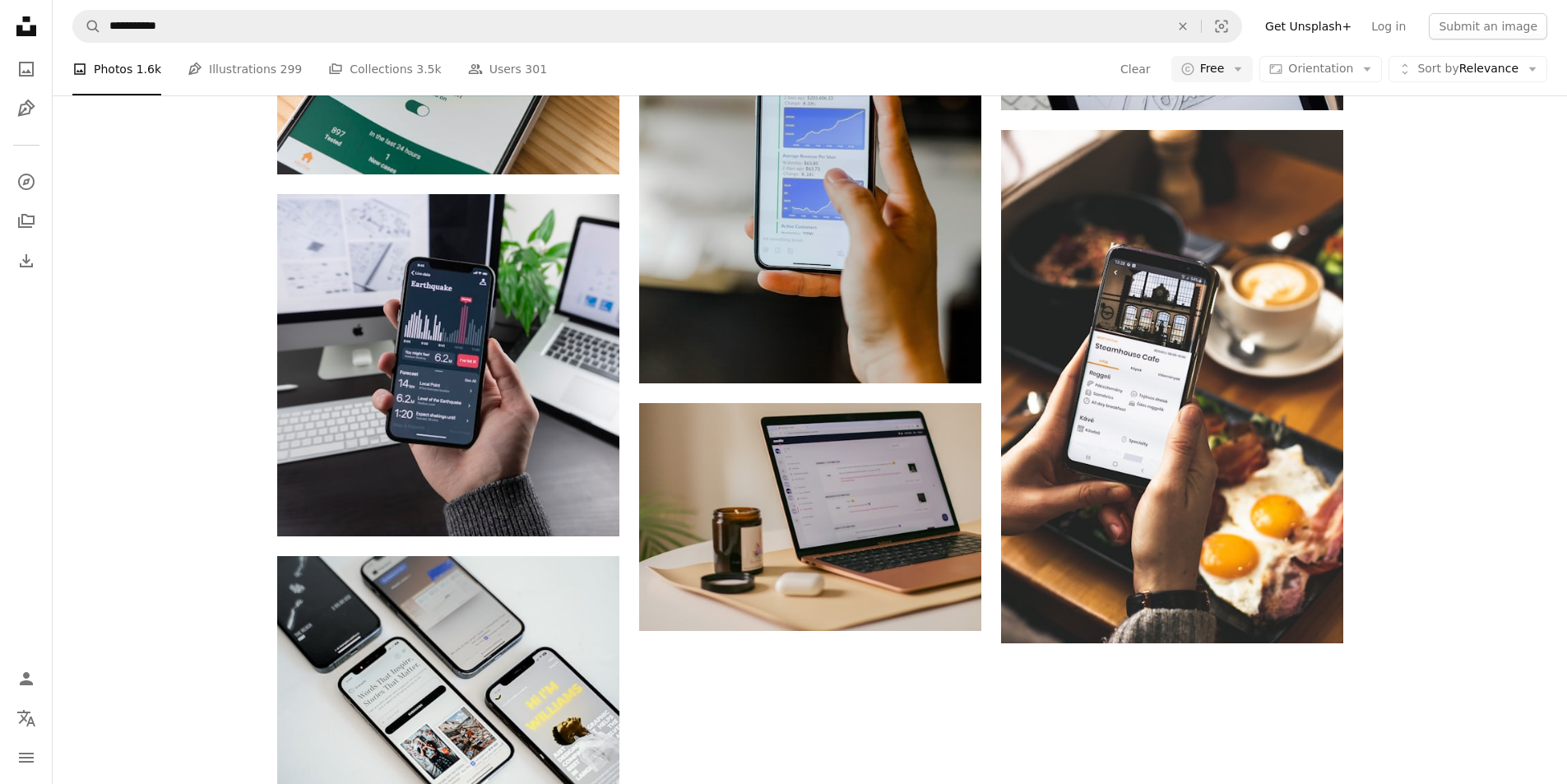
scroll to position [1726, 0]
